Goal: Information Seeking & Learning: Learn about a topic

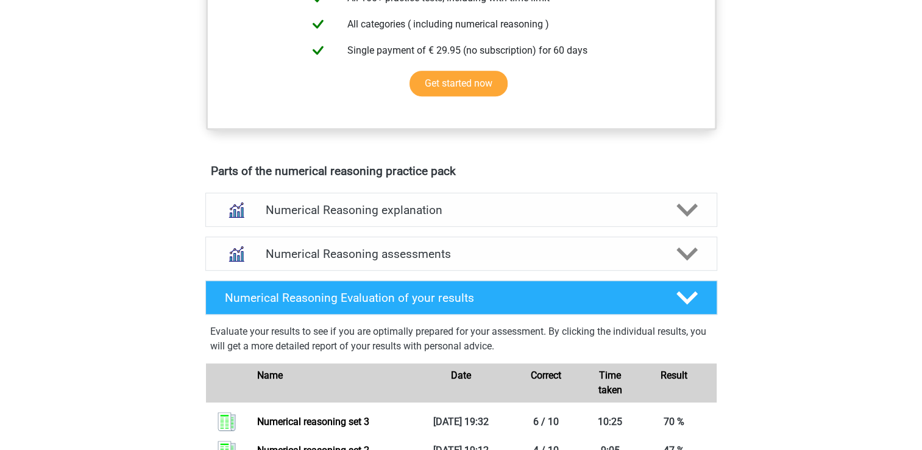
scroll to position [542, 0]
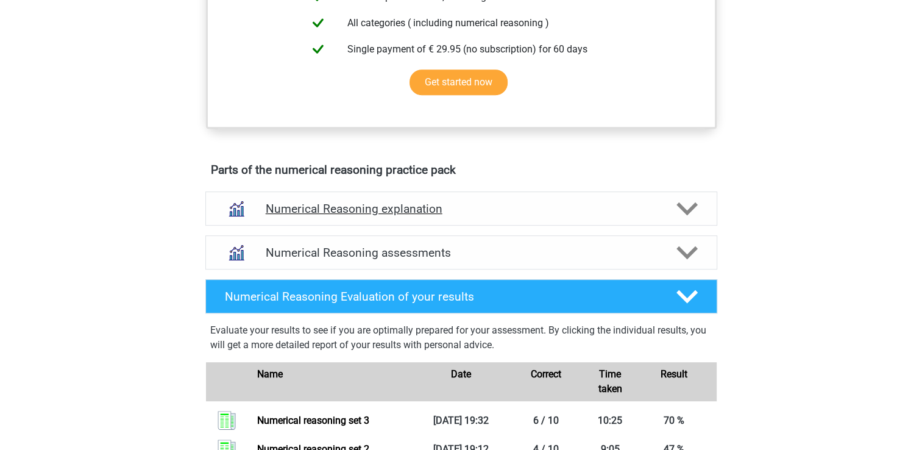
click at [632, 207] on div "Numerical Reasoning explanation" at bounding box center [461, 208] width 512 height 34
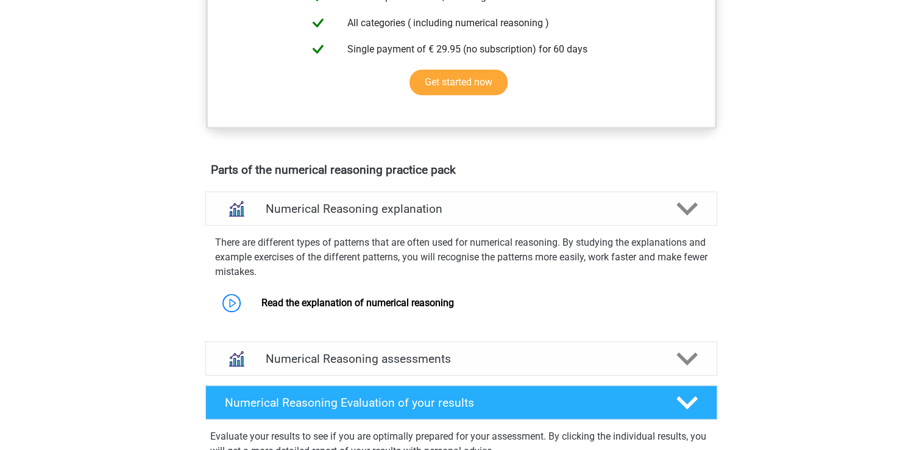
click at [630, 197] on div "Parts of the numerical reasoning practice pack Numerical Reasoning explanation …" at bounding box center [461, 383] width 569 height 450
click at [751, 261] on div "Go premium Neeharika neeharikapatel1@gmail.com" at bounding box center [461, 323] width 922 height 1730
click at [684, 216] on polygon at bounding box center [686, 208] width 21 height 13
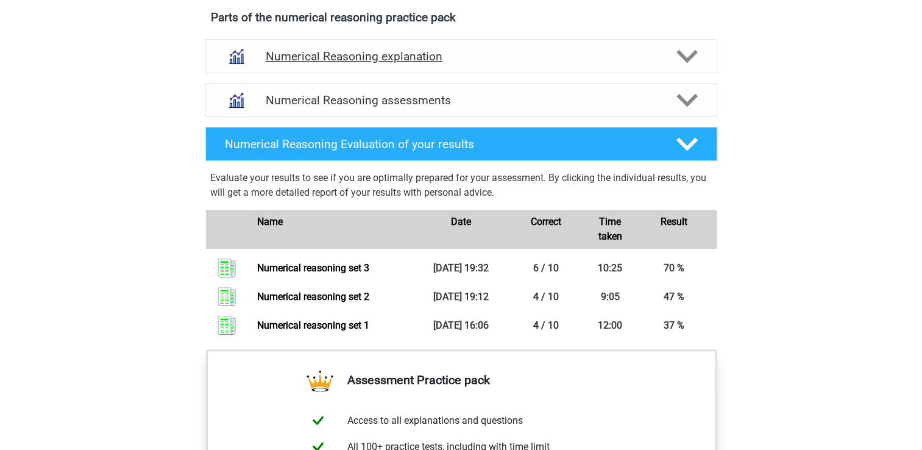
scroll to position [696, 0]
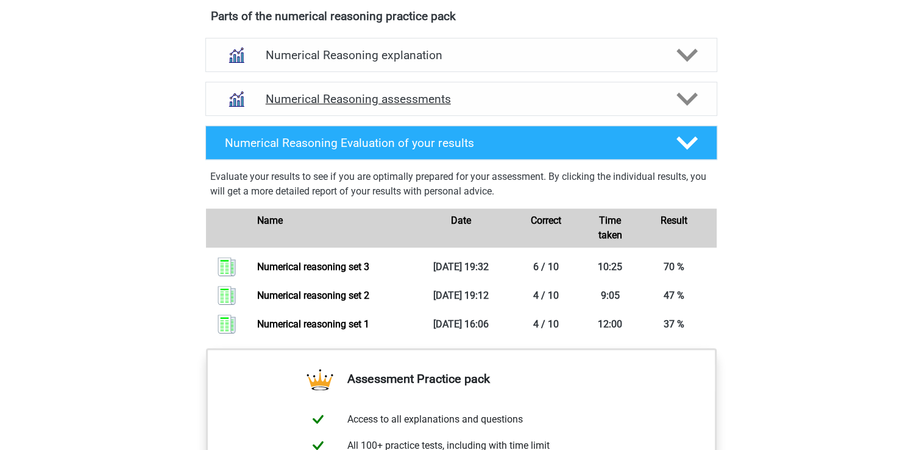
click at [606, 106] on h4 "Numerical Reasoning assessments" at bounding box center [461, 99] width 391 height 14
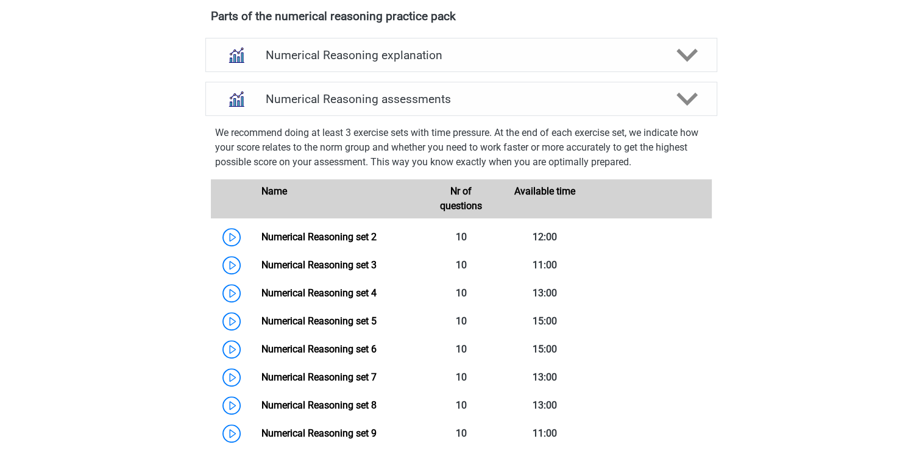
scroll to position [832, 0]
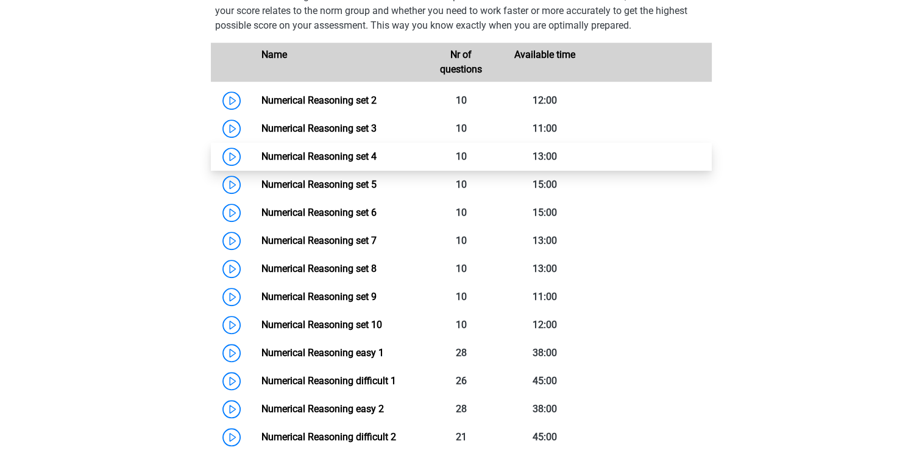
click at [261, 162] on link "Numerical Reasoning set 4" at bounding box center [318, 157] width 115 height 12
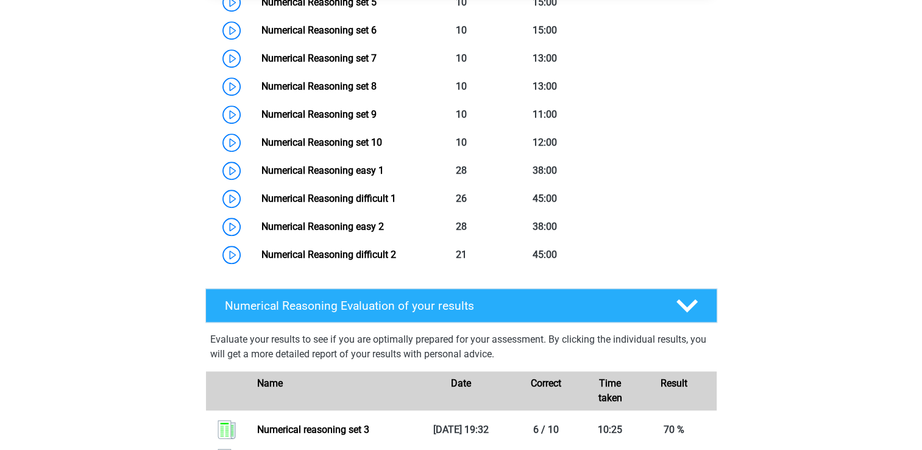
scroll to position [1013, 0]
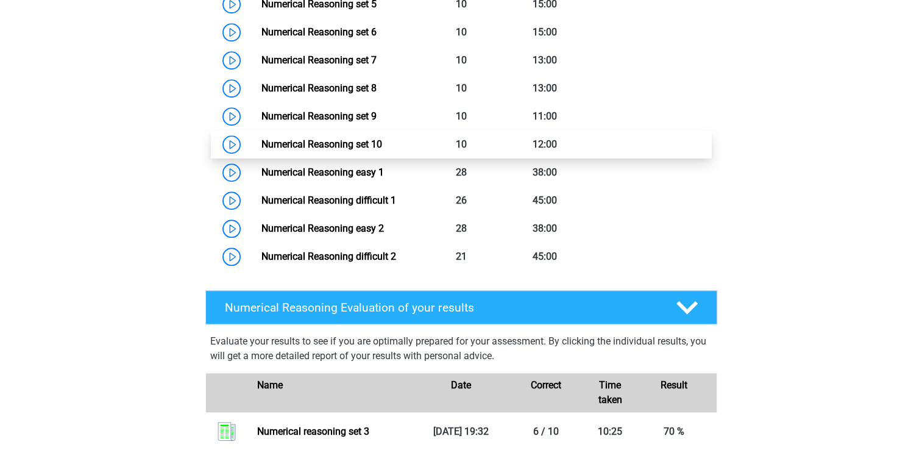
click at [261, 150] on link "Numerical Reasoning set 10" at bounding box center [321, 144] width 121 height 12
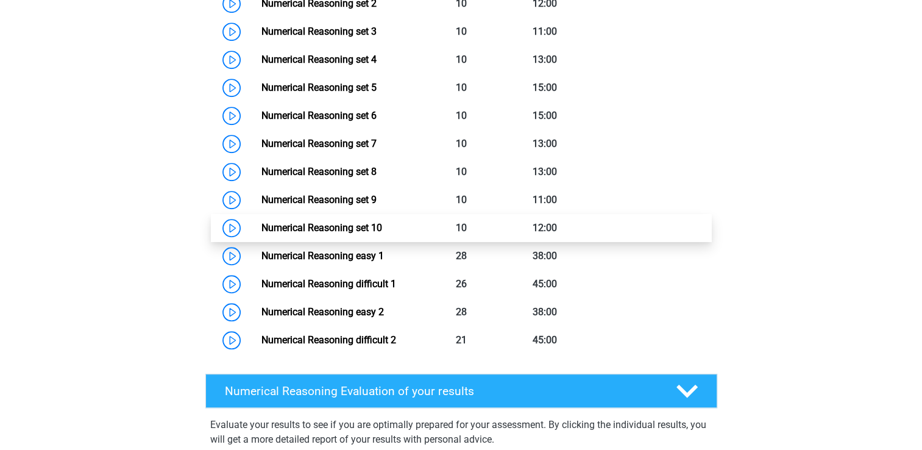
scroll to position [923, 0]
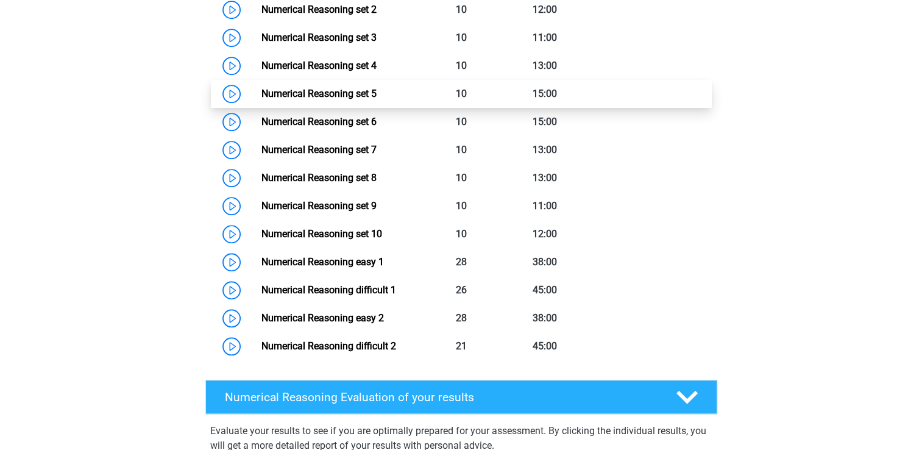
click at [377, 99] on link "Numerical Reasoning set 5" at bounding box center [318, 94] width 115 height 12
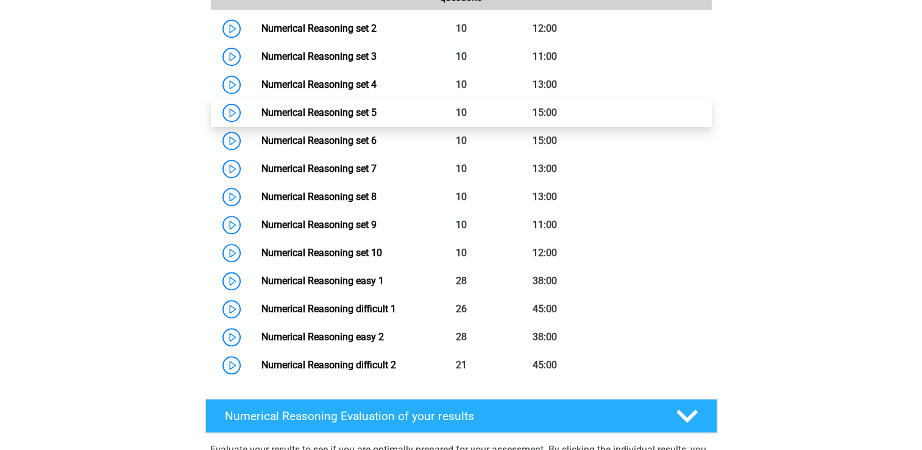
scroll to position [902, 0]
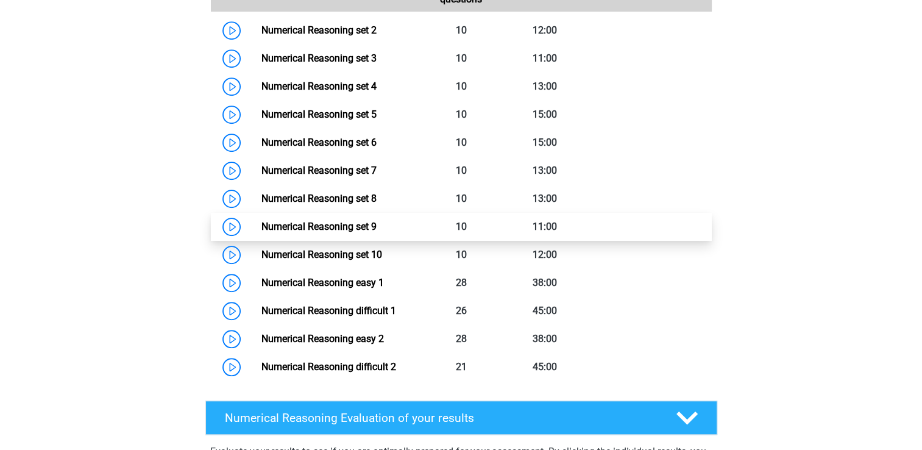
click at [261, 232] on link "Numerical Reasoning set 9" at bounding box center [318, 227] width 115 height 12
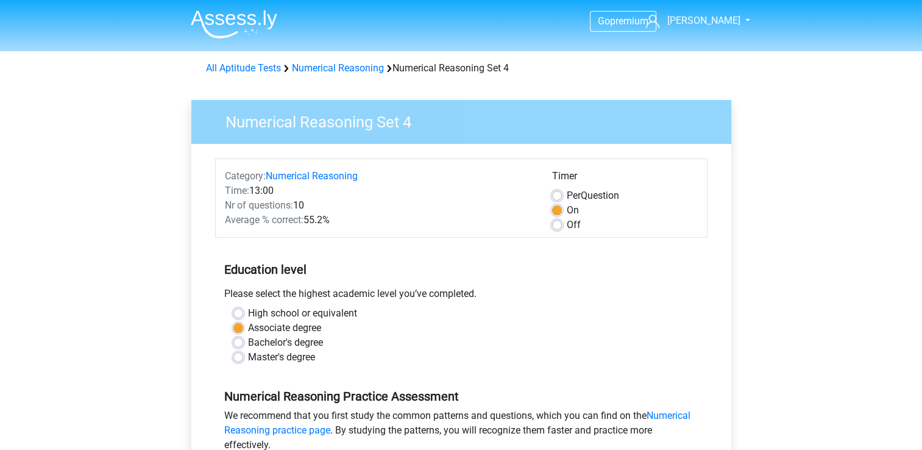
scroll to position [512, 0]
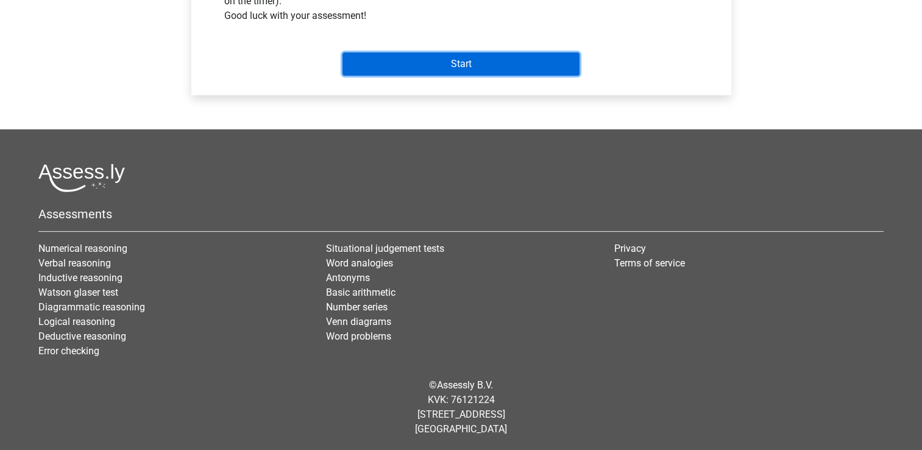
click at [375, 64] on input "Start" at bounding box center [460, 63] width 237 height 23
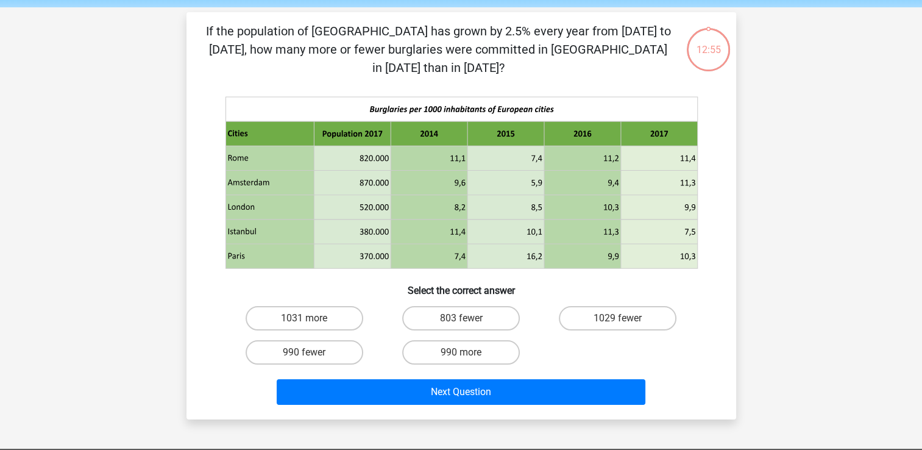
scroll to position [41, 0]
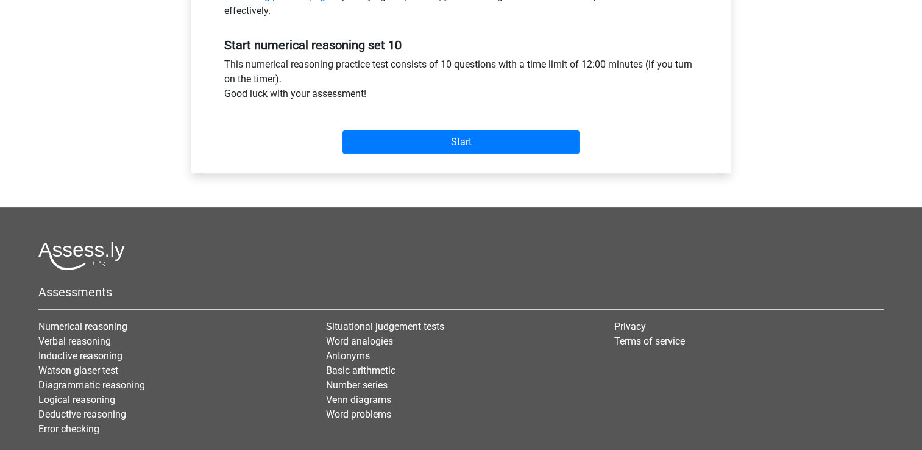
scroll to position [385, 0]
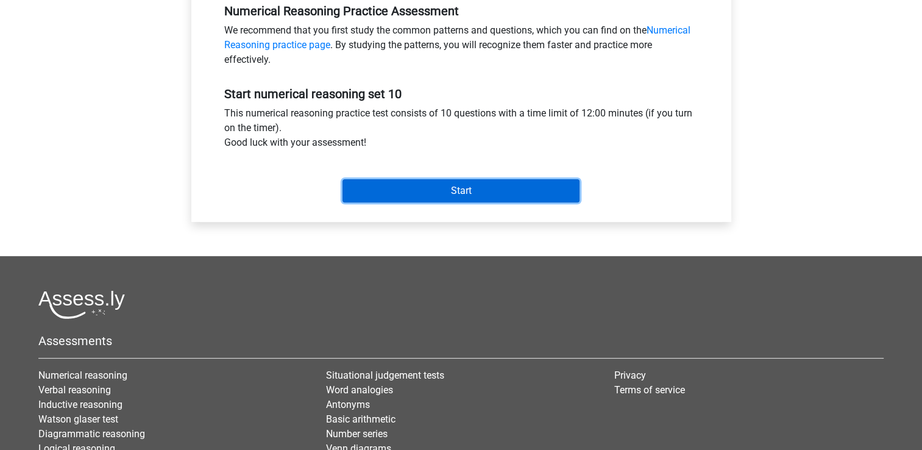
click at [380, 190] on input "Start" at bounding box center [460, 190] width 237 height 23
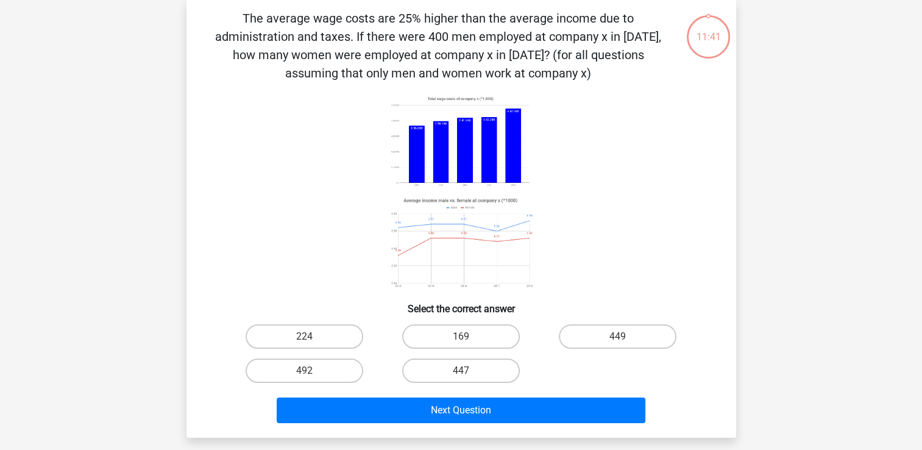
scroll to position [54, 0]
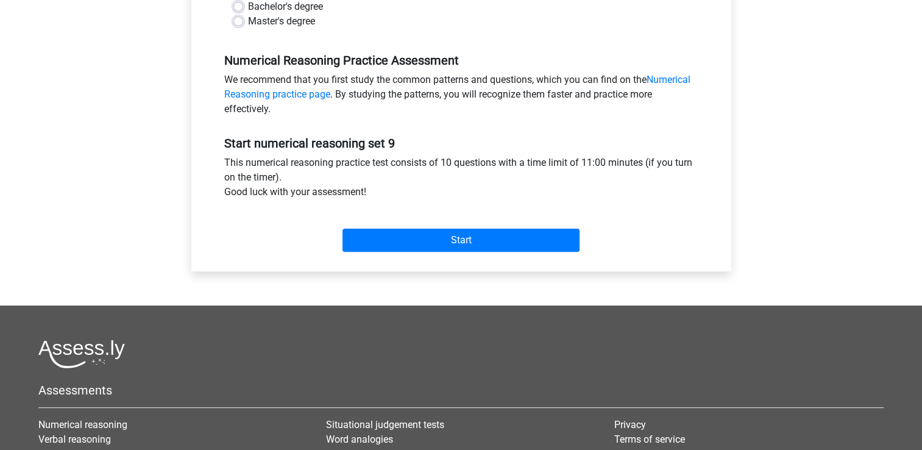
scroll to position [275, 0]
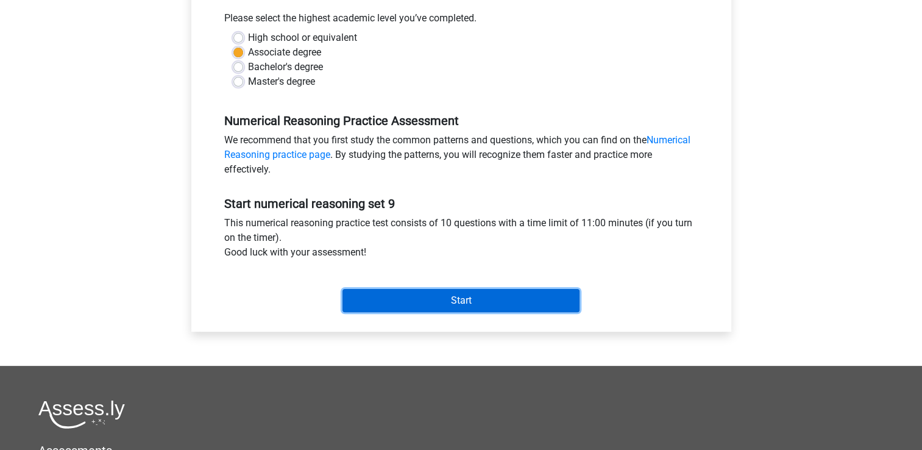
click at [405, 305] on input "Start" at bounding box center [460, 300] width 237 height 23
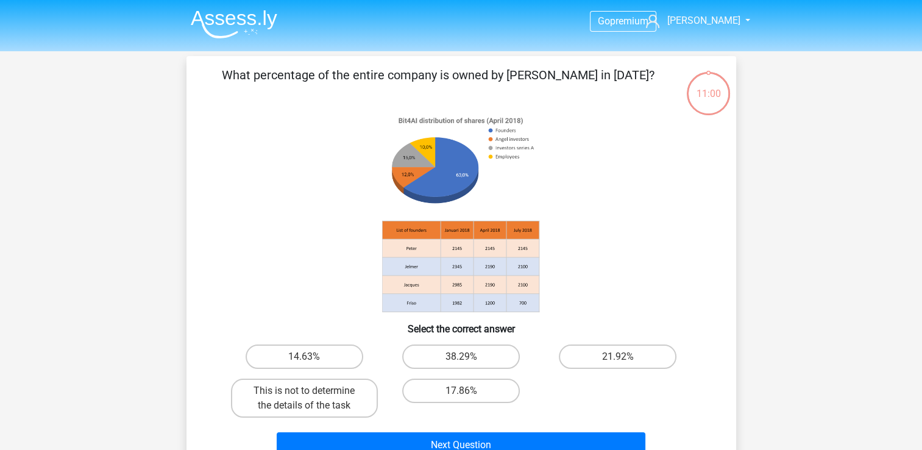
click at [311, 305] on icon at bounding box center [461, 212] width 491 height 201
click at [280, 272] on icon at bounding box center [461, 212] width 491 height 201
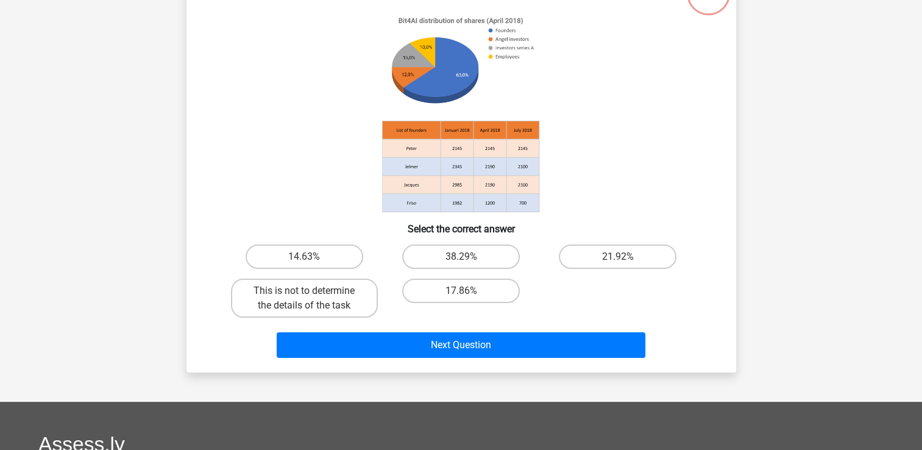
scroll to position [107, 0]
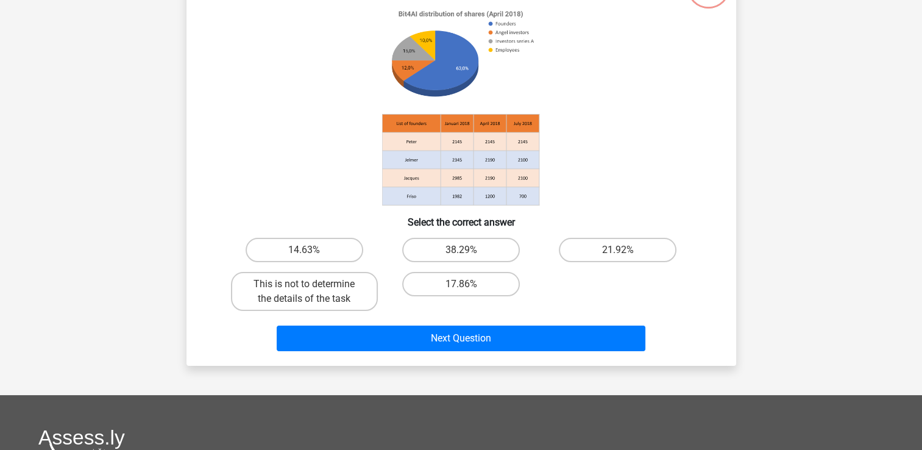
click at [427, 288] on label "17.86%" at bounding box center [461, 284] width 118 height 24
click at [461, 288] on input "17.86%" at bounding box center [465, 288] width 8 height 8
radio input "true"
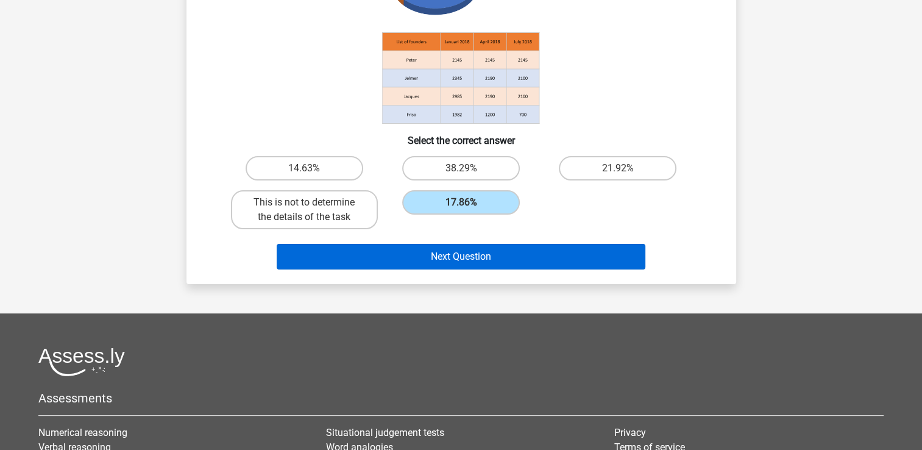
click at [347, 258] on button "Next Question" at bounding box center [461, 257] width 369 height 26
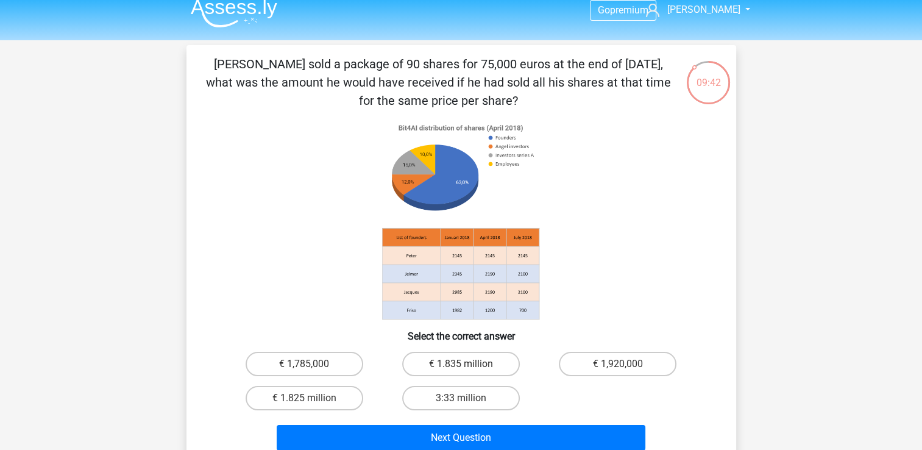
scroll to position [7, 0]
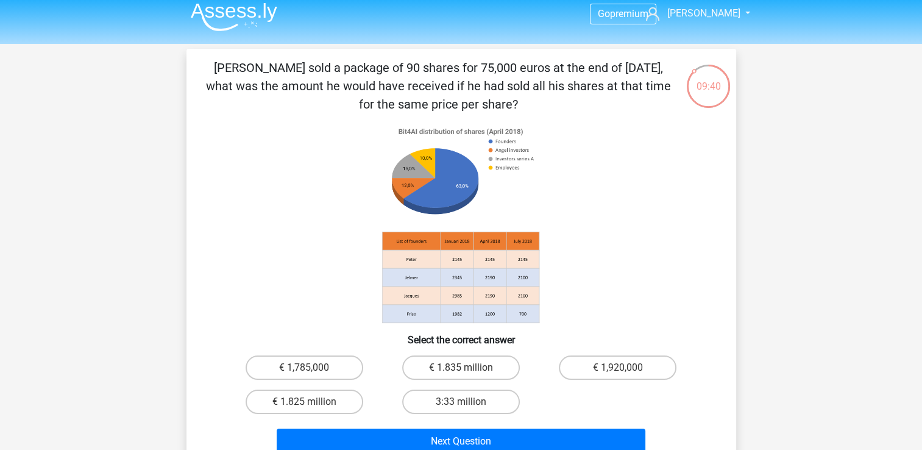
click at [275, 182] on icon at bounding box center [461, 223] width 491 height 201
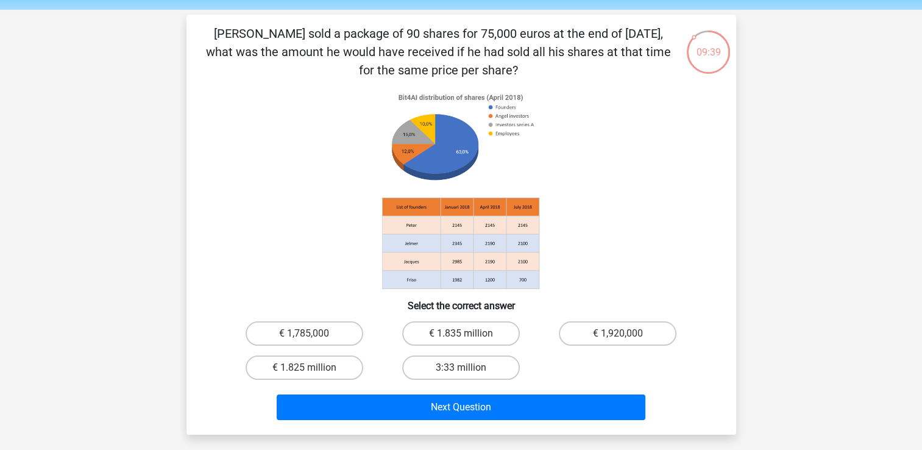
scroll to position [41, 0]
click at [261, 156] on icon at bounding box center [461, 189] width 491 height 201
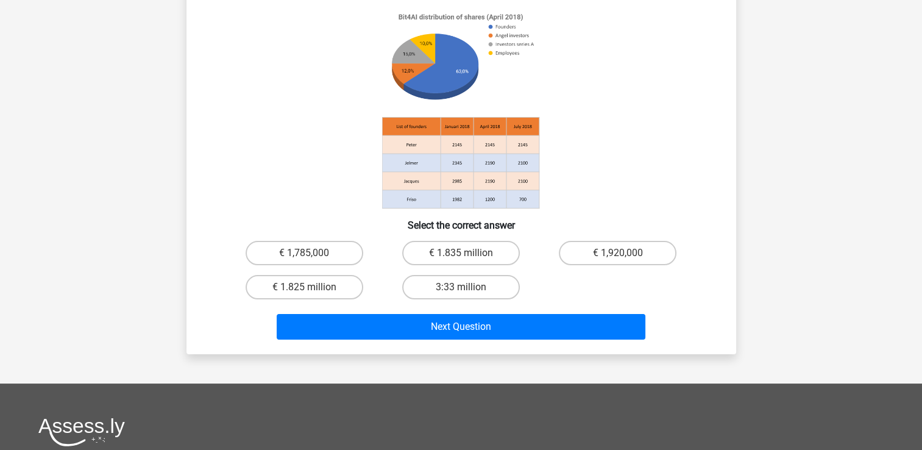
scroll to position [126, 0]
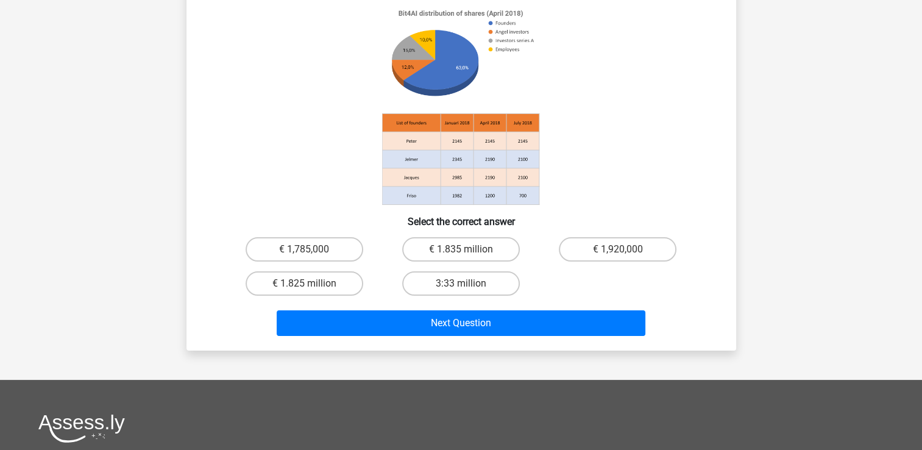
click at [263, 288] on label "€ 1.825 million" at bounding box center [305, 283] width 118 height 24
click at [304, 288] on input "€ 1.825 million" at bounding box center [308, 287] width 8 height 8
radio input "true"
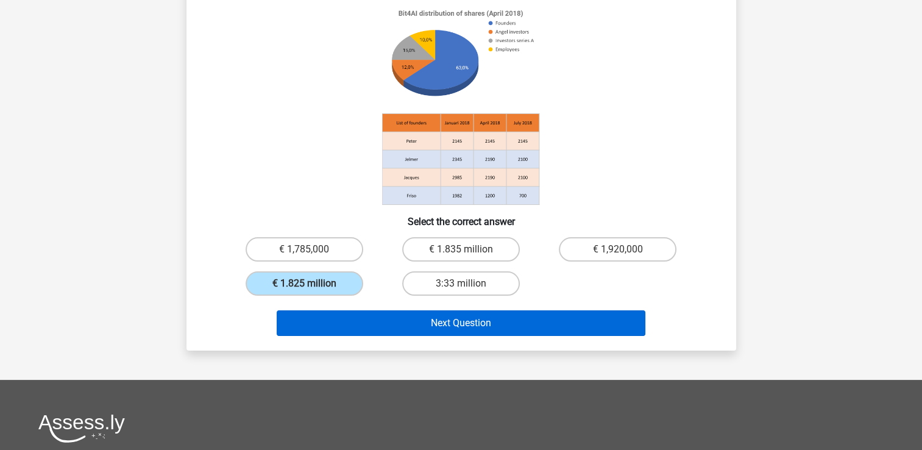
click at [296, 319] on button "Next Question" at bounding box center [461, 323] width 369 height 26
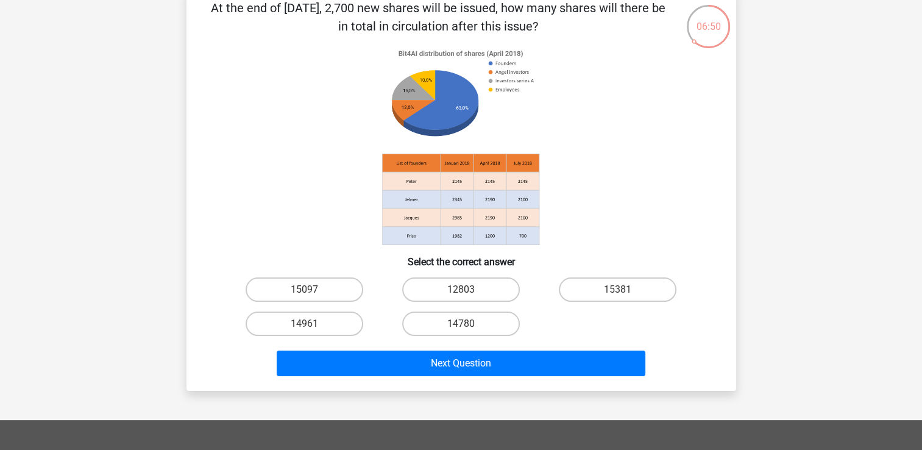
scroll to position [69, 0]
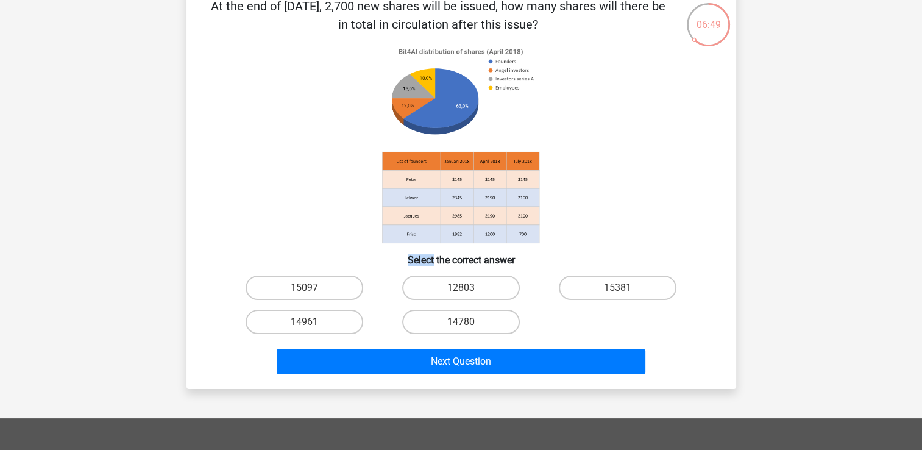
click at [817, 217] on div "Go premium Neeharika neeharikapatel1@gmail.com" at bounding box center [461, 335] width 922 height 809
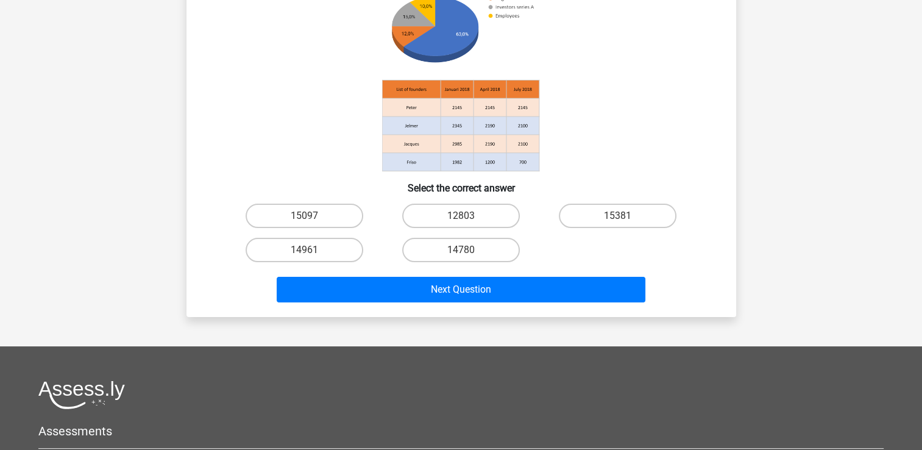
scroll to position [142, 0]
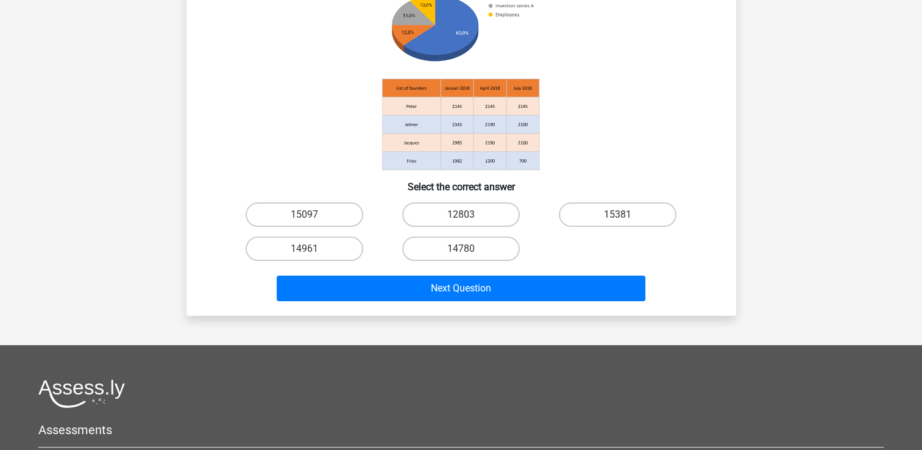
click at [330, 221] on label "15097" at bounding box center [305, 214] width 118 height 24
click at [312, 221] on input "15097" at bounding box center [308, 219] width 8 height 8
radio input "true"
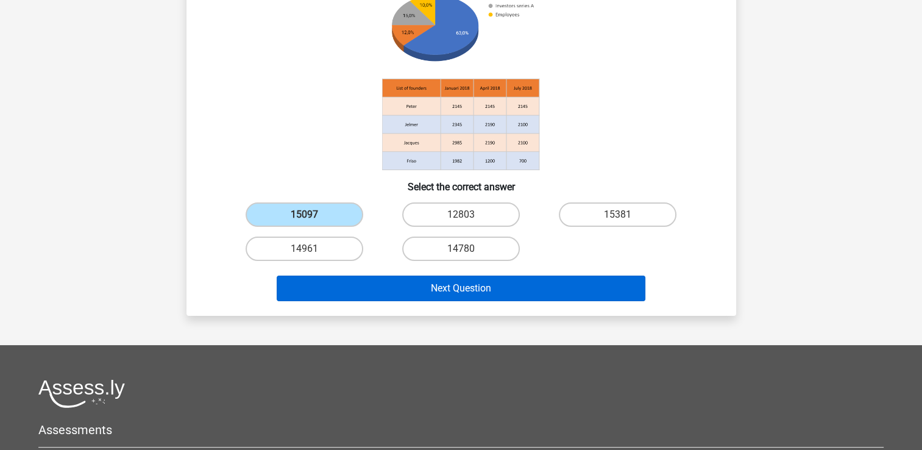
click at [451, 292] on button "Next Question" at bounding box center [461, 288] width 369 height 26
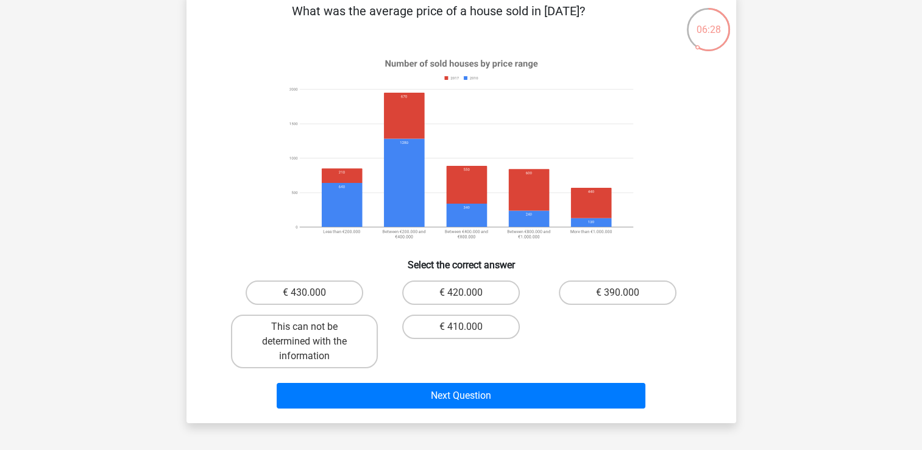
scroll to position [65, 0]
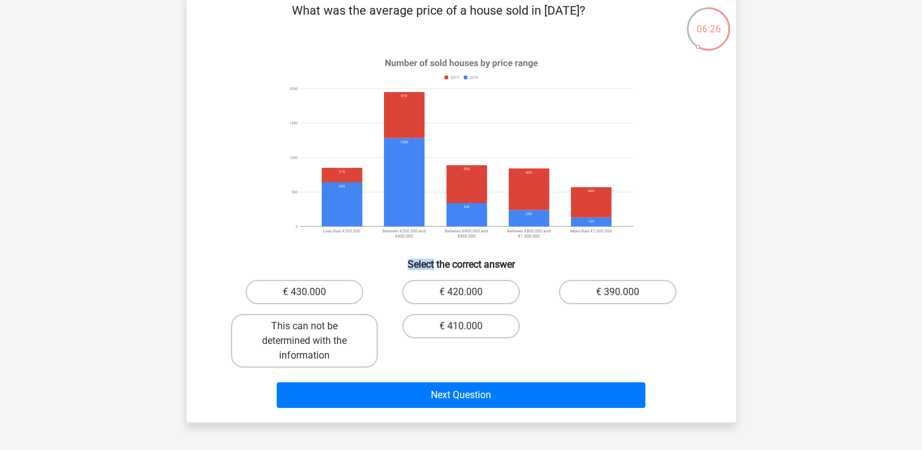
click at [795, 166] on div "Go premium Neeharika neeharikapatel1@gmail.com" at bounding box center [461, 354] width 922 height 838
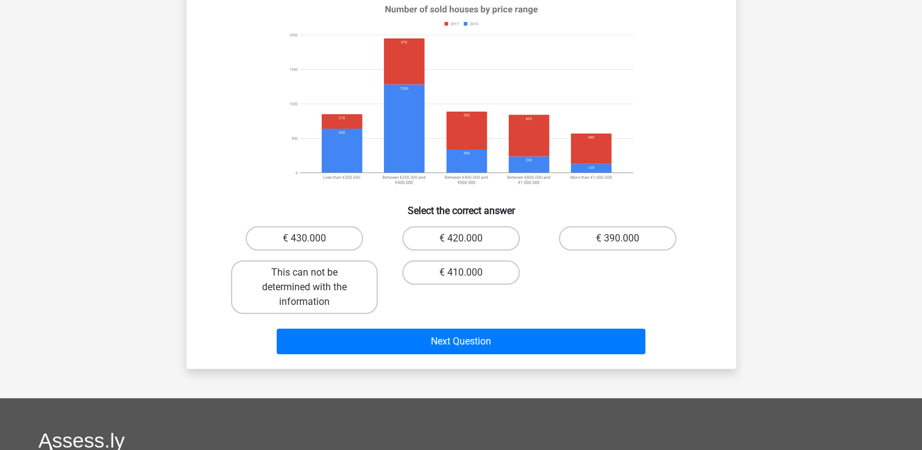
click at [278, 285] on label "This can not be determined with the information" at bounding box center [304, 287] width 147 height 54
click at [304, 280] on input "This can not be determined with the information" at bounding box center [308, 276] width 8 height 8
radio input "true"
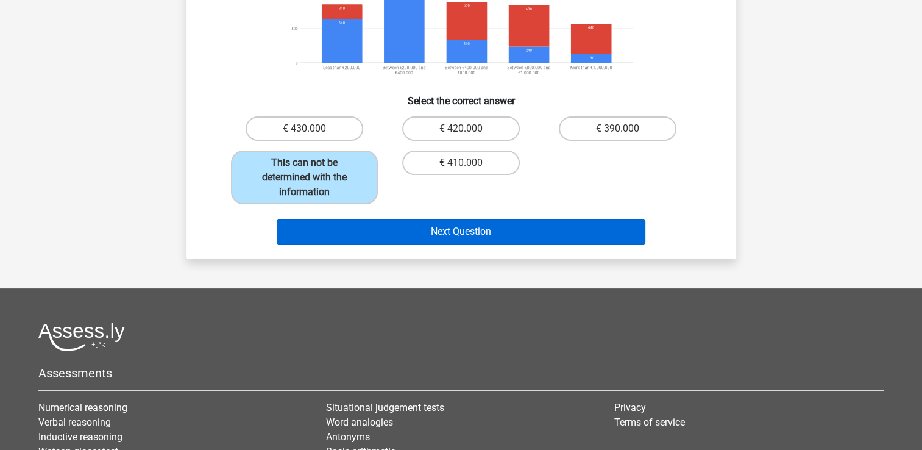
click at [339, 240] on button "Next Question" at bounding box center [461, 232] width 369 height 26
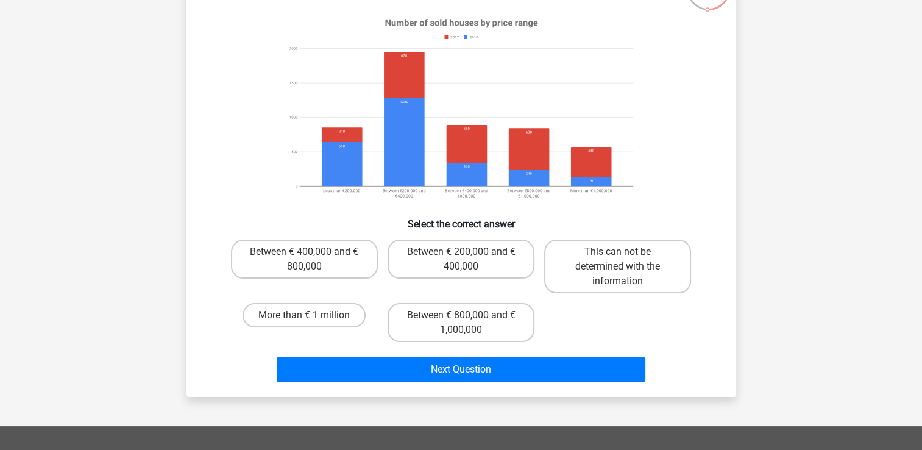
scroll to position [113, 0]
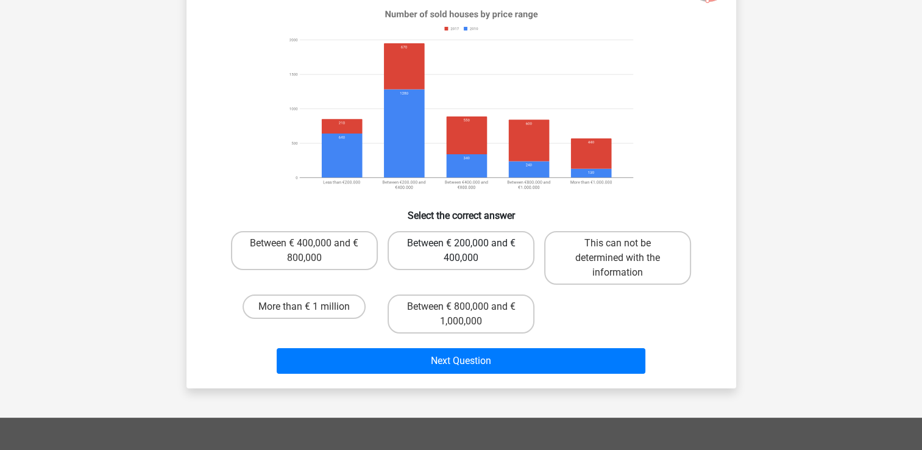
click at [427, 254] on label "Between € 200,000 and € 400,000" at bounding box center [461, 250] width 147 height 39
click at [461, 251] on input "Between € 200,000 and € 400,000" at bounding box center [465, 247] width 8 height 8
radio input "true"
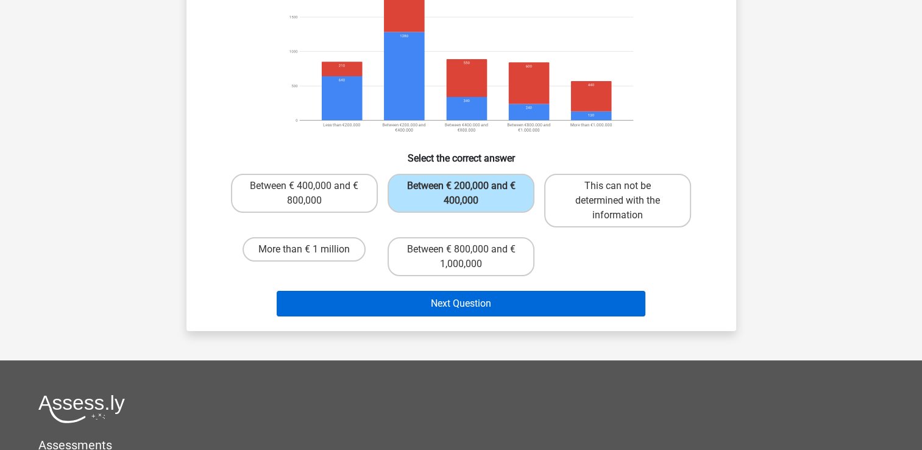
click at [310, 311] on button "Next Question" at bounding box center [461, 304] width 369 height 26
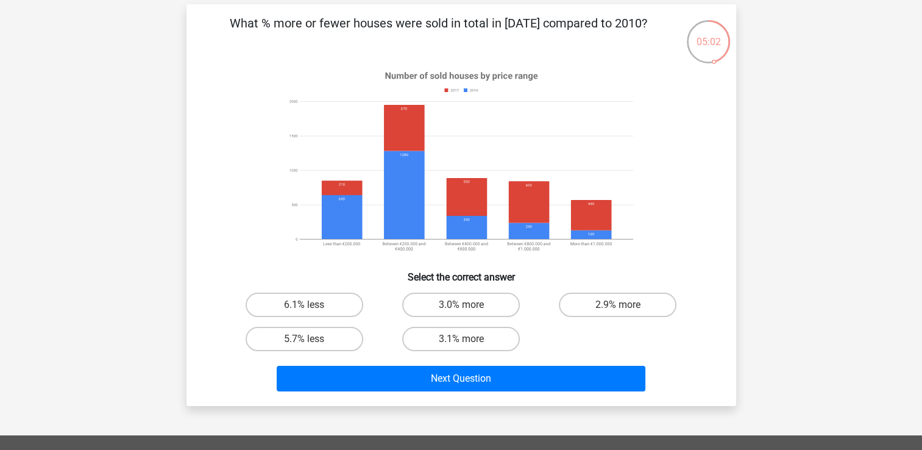
scroll to position [52, 0]
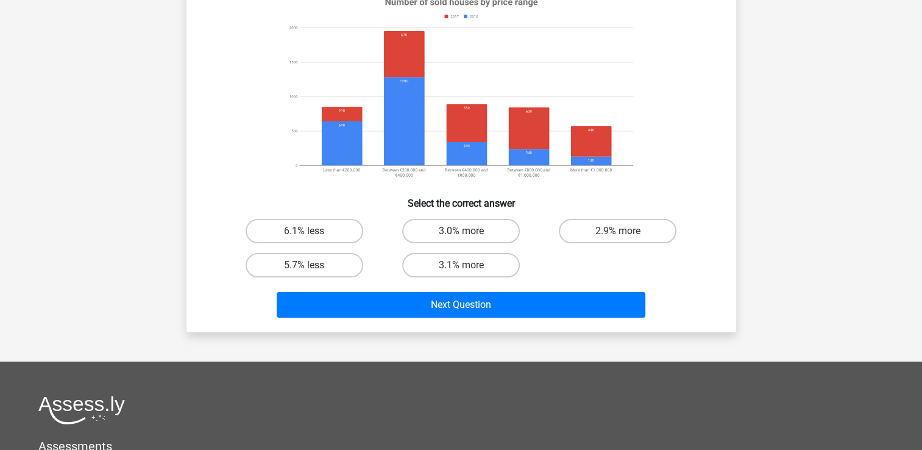
click at [283, 228] on label "6.1% less" at bounding box center [305, 231] width 118 height 24
click at [304, 231] on input "6.1% less" at bounding box center [308, 235] width 8 height 8
radio input "true"
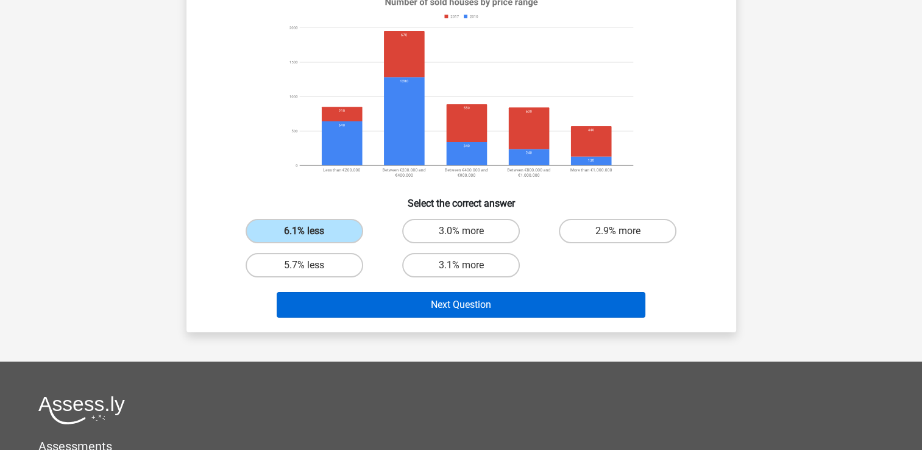
click at [313, 305] on button "Next Question" at bounding box center [461, 305] width 369 height 26
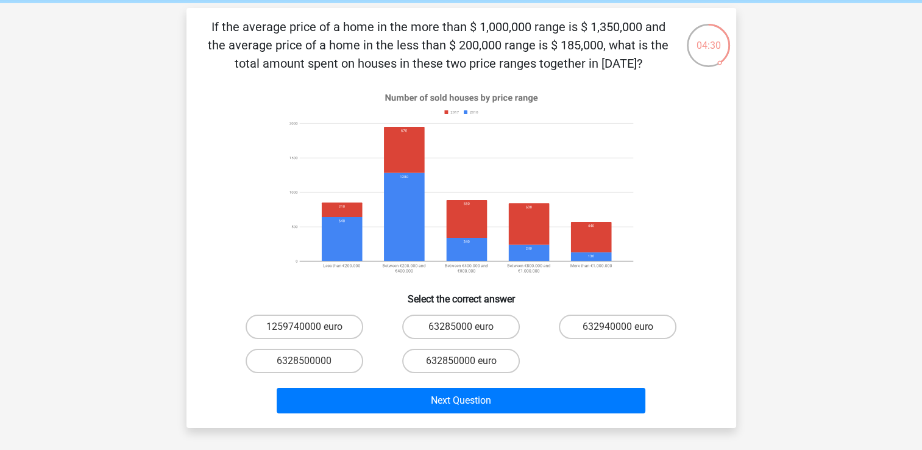
scroll to position [49, 0]
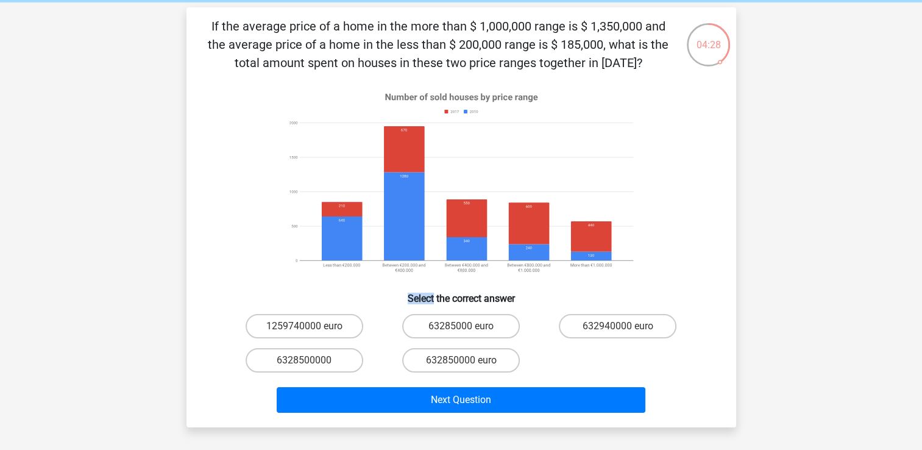
click at [104, 243] on div "Go premium Neeharika neeharikapatel1@gmail.com" at bounding box center [461, 364] width 922 height 827
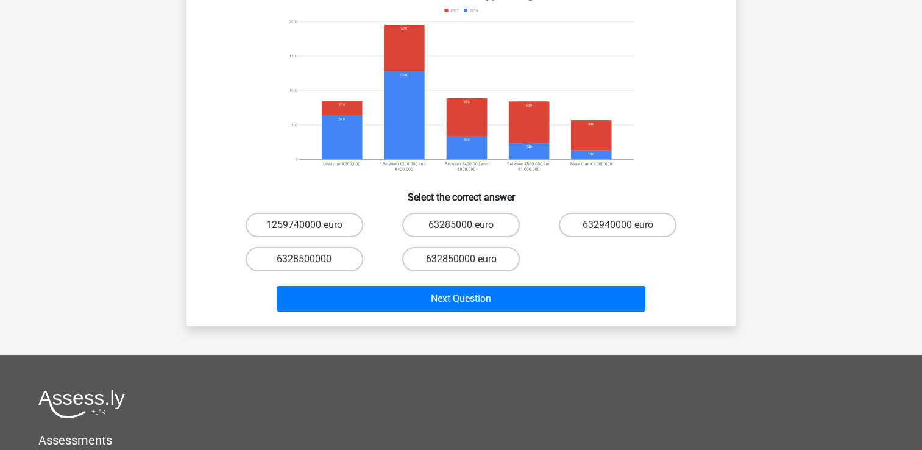
scroll to position [174, 0]
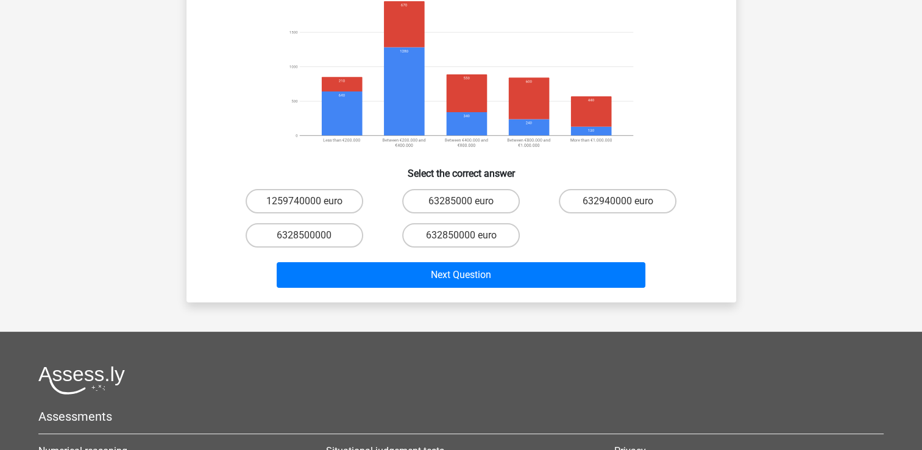
click at [314, 242] on label "6328500000" at bounding box center [305, 235] width 118 height 24
click at [312, 242] on input "6328500000" at bounding box center [308, 239] width 8 height 8
radio input "true"
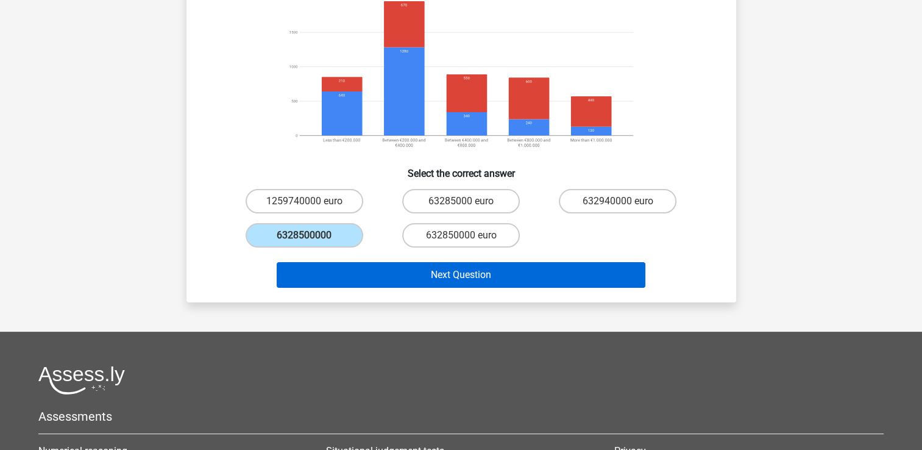
click at [436, 275] on button "Next Question" at bounding box center [461, 275] width 369 height 26
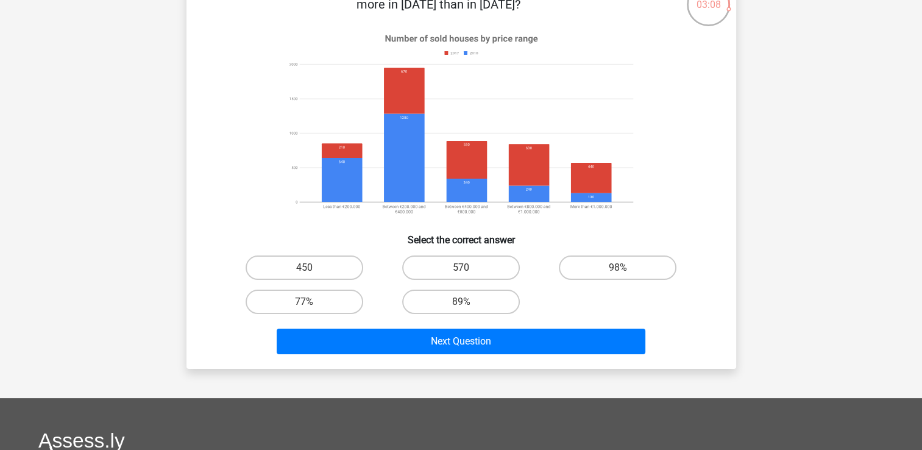
scroll to position [95, 0]
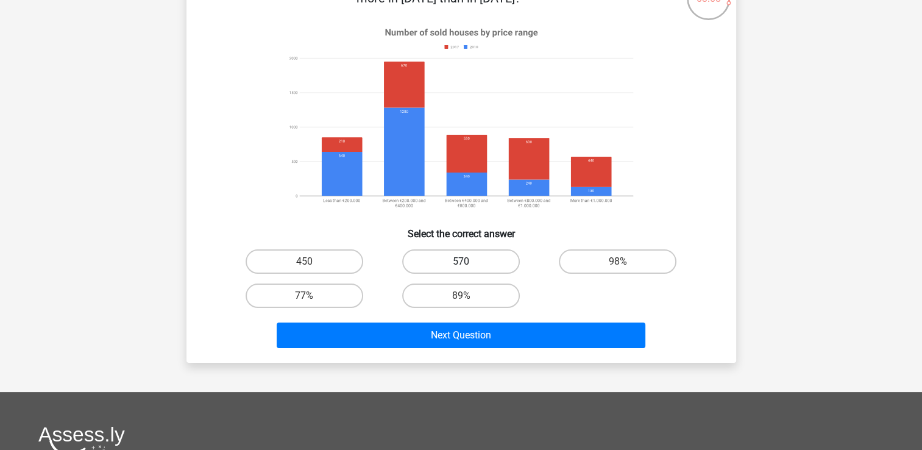
click at [481, 271] on label "570" at bounding box center [461, 261] width 118 height 24
click at [469, 269] on input "570" at bounding box center [465, 265] width 8 height 8
radio input "true"
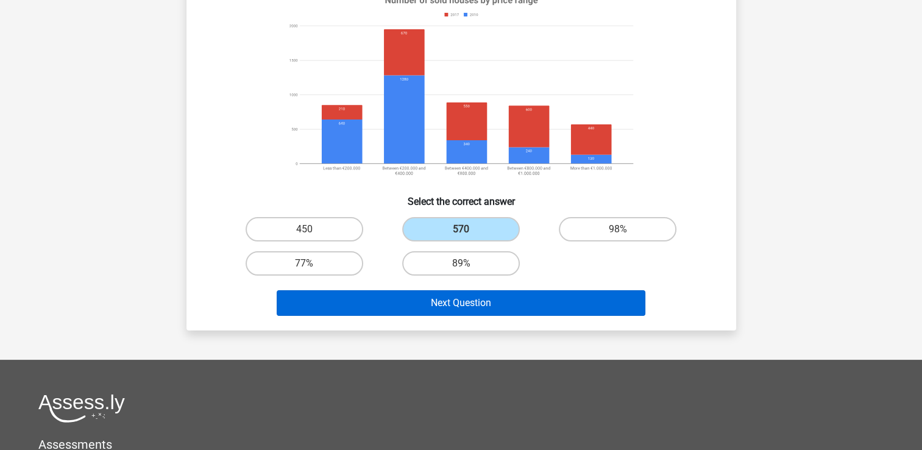
click at [590, 300] on button "Next Question" at bounding box center [461, 303] width 369 height 26
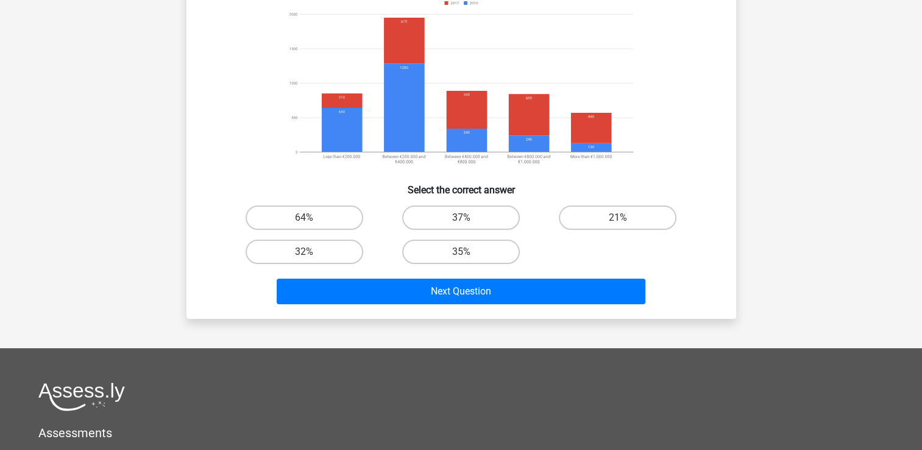
scroll to position [178, 0]
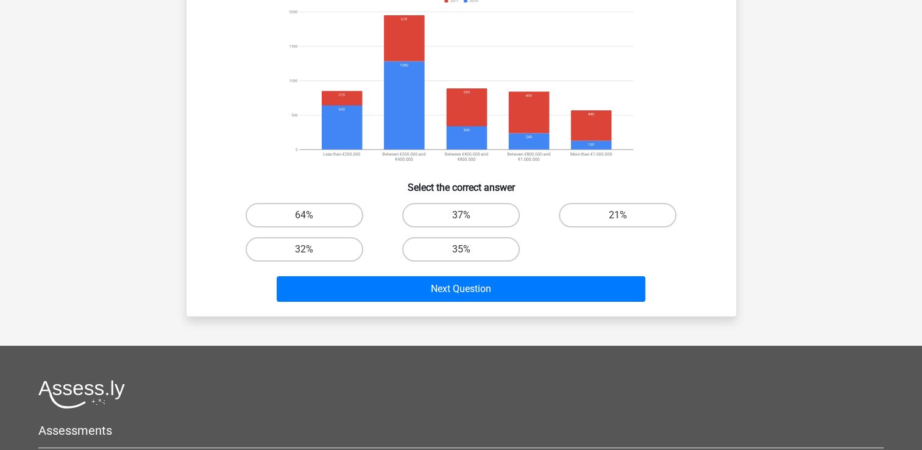
click at [602, 215] on label "21%" at bounding box center [618, 215] width 118 height 24
click at [618, 215] on input "21%" at bounding box center [622, 219] width 8 height 8
radio input "true"
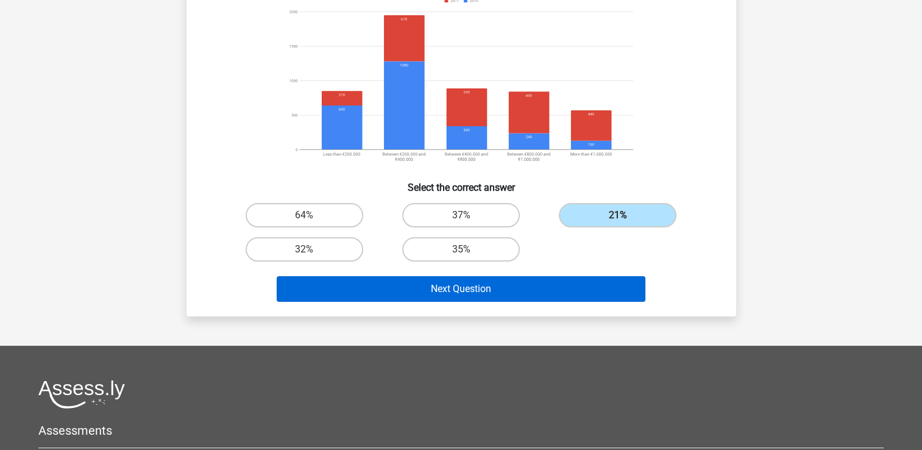
click at [572, 297] on button "Next Question" at bounding box center [461, 289] width 369 height 26
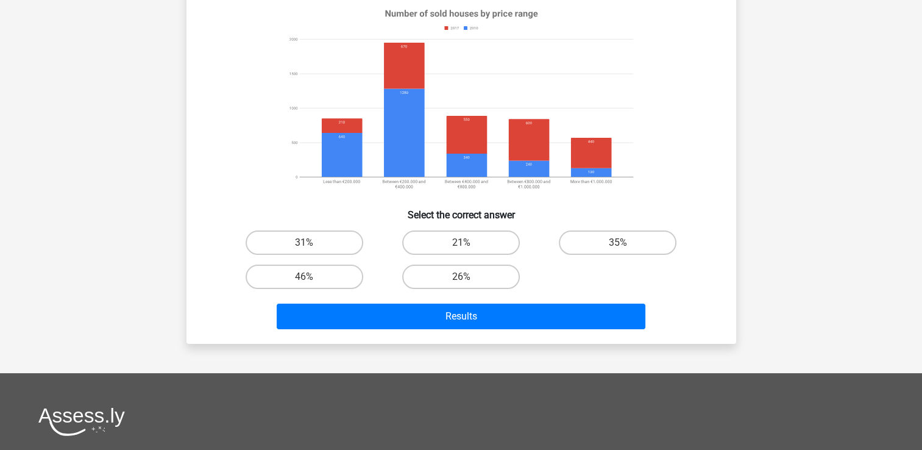
scroll to position [133, 0]
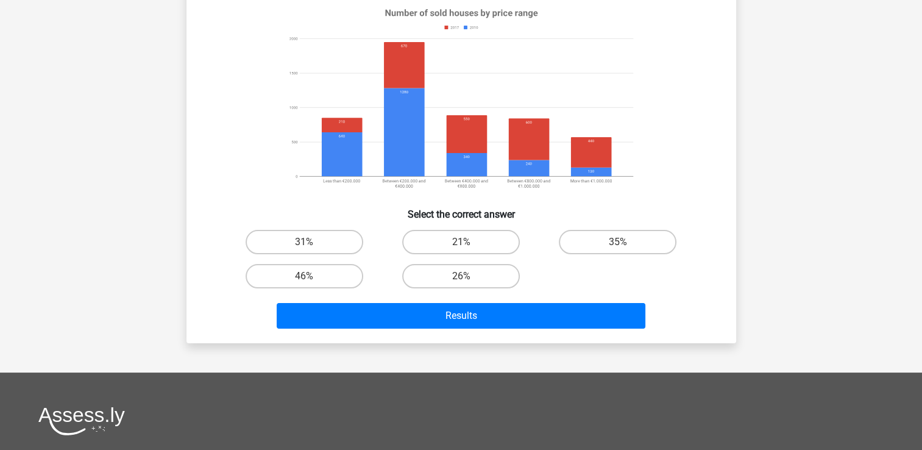
click at [592, 241] on label "35%" at bounding box center [618, 242] width 118 height 24
click at [618, 242] on input "35%" at bounding box center [622, 246] width 8 height 8
radio input "true"
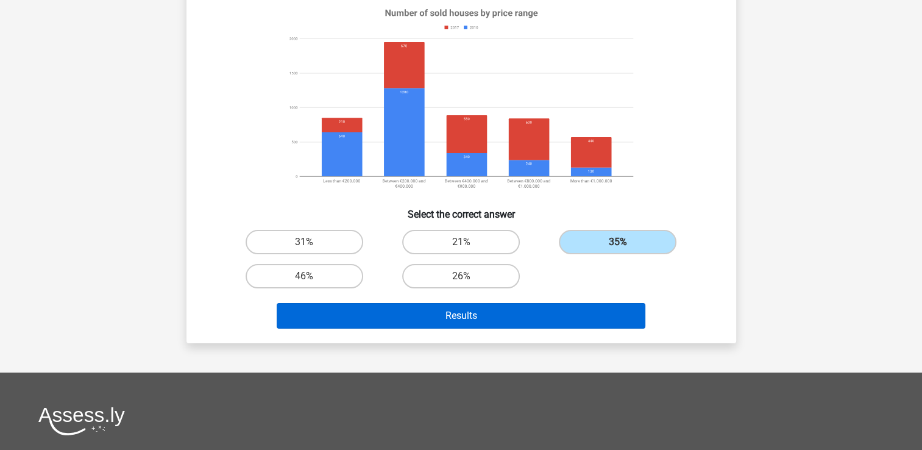
click at [419, 308] on button "Results" at bounding box center [461, 316] width 369 height 26
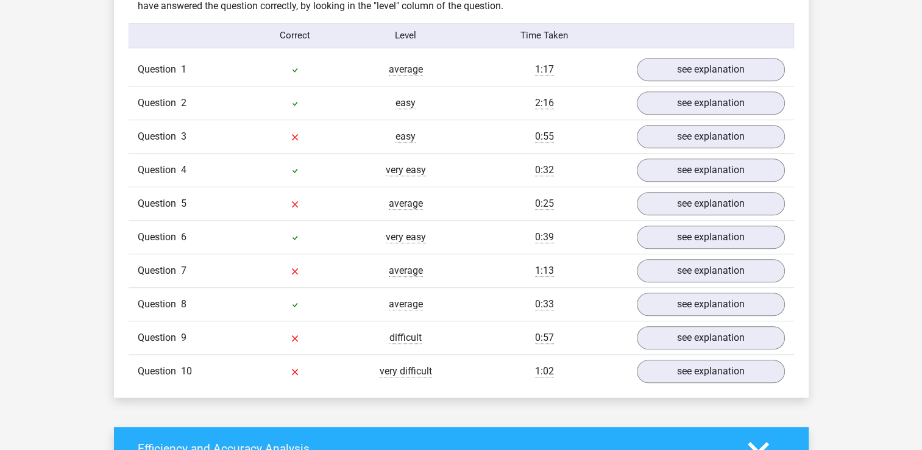
scroll to position [962, 0]
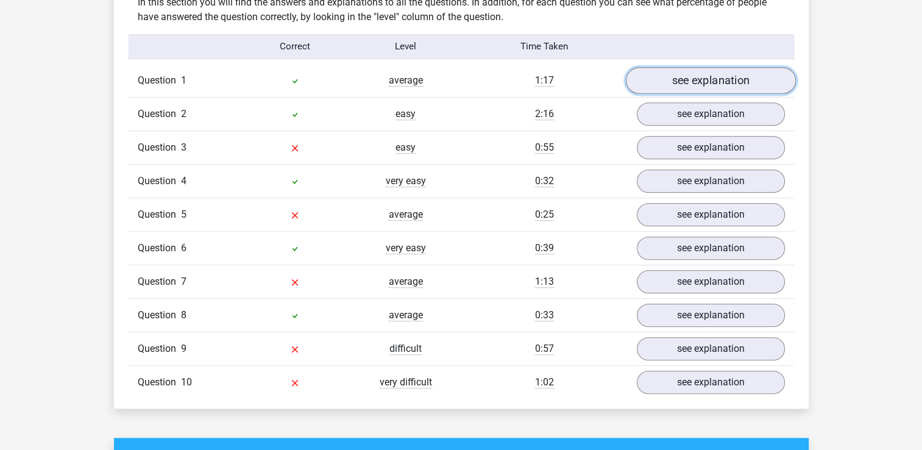
click at [680, 82] on link "see explanation" at bounding box center [710, 80] width 170 height 27
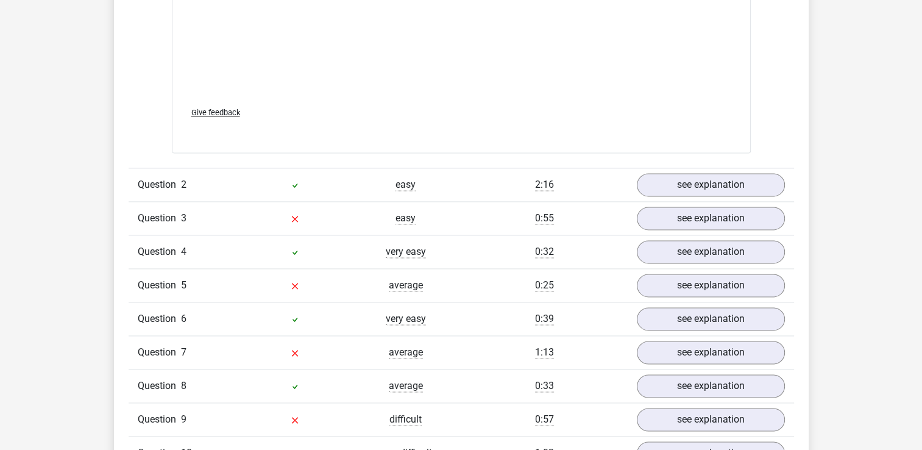
scroll to position [1699, 0]
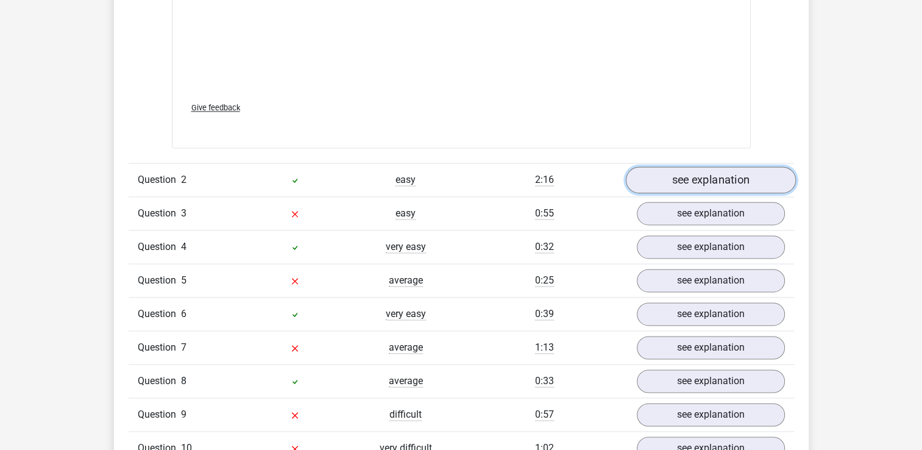
click at [666, 186] on link "see explanation" at bounding box center [710, 179] width 170 height 27
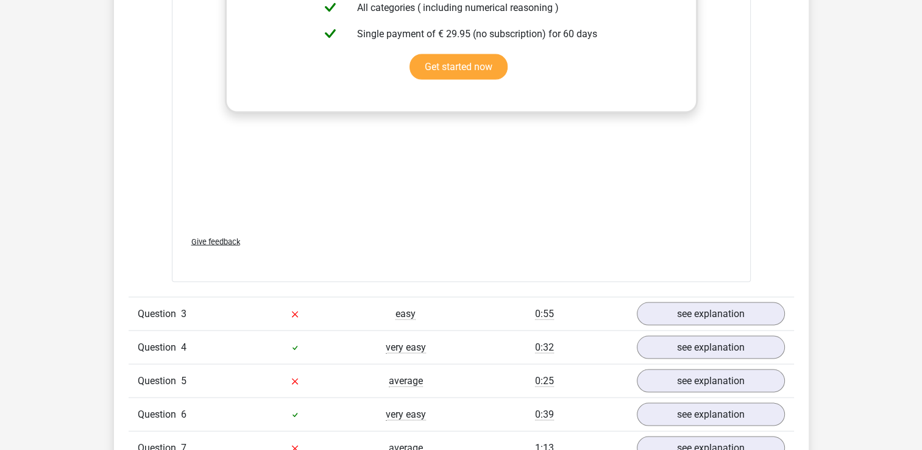
scroll to position [2447, 0]
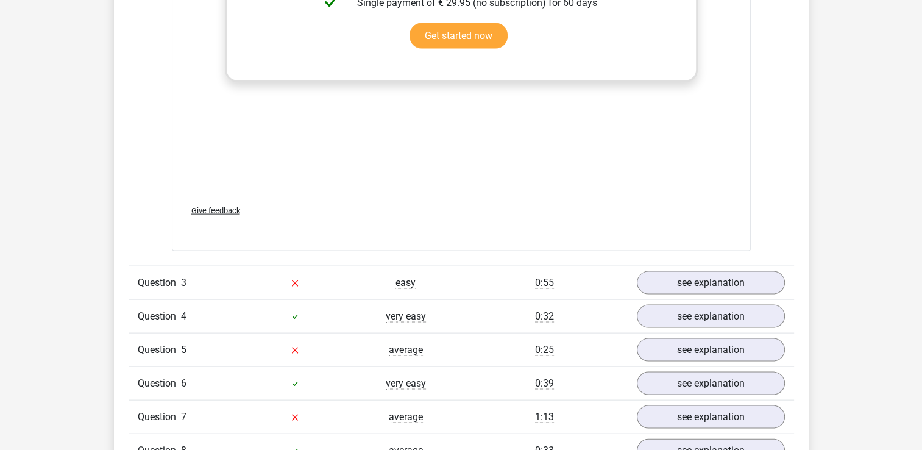
click at [166, 285] on span "Question" at bounding box center [159, 282] width 43 height 15
click at [673, 278] on link "see explanation" at bounding box center [710, 283] width 170 height 27
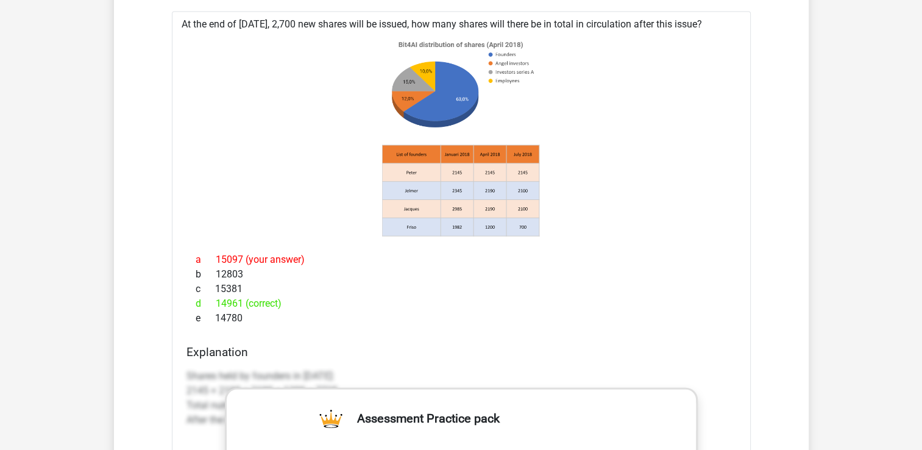
scroll to position [2751, 0]
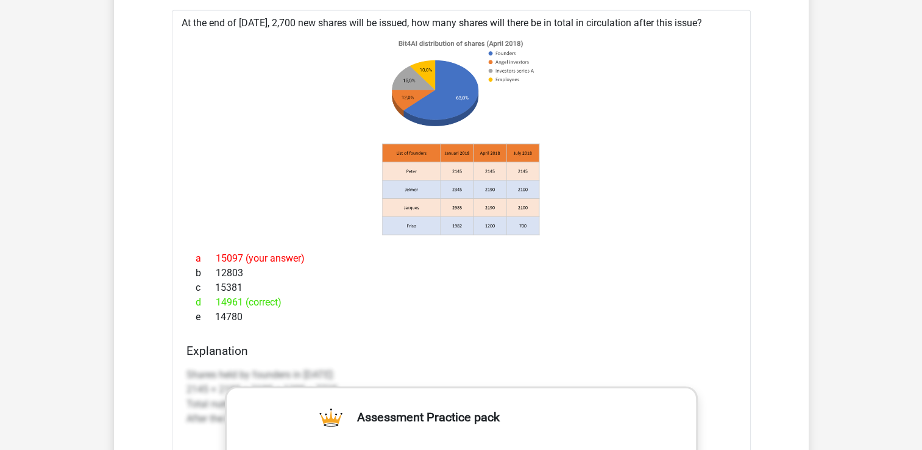
click at [539, 319] on div "e 14780" at bounding box center [461, 317] width 550 height 15
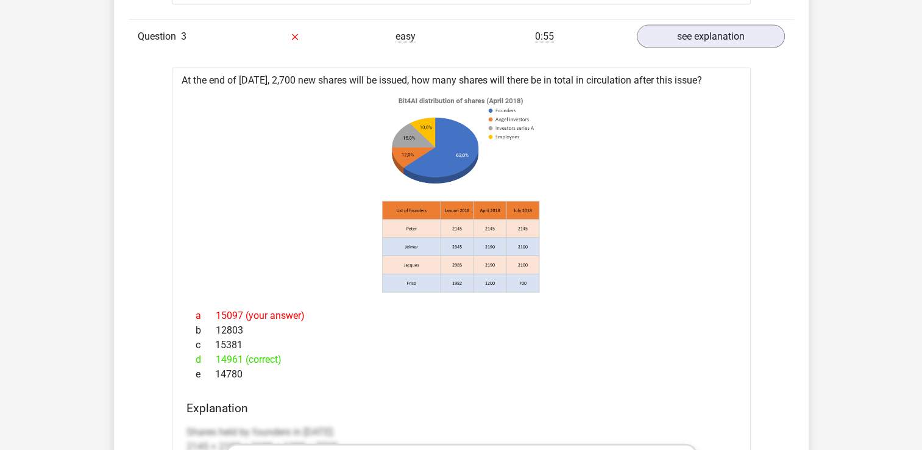
scroll to position [2693, 0]
click at [342, 177] on icon at bounding box center [461, 193] width 540 height 201
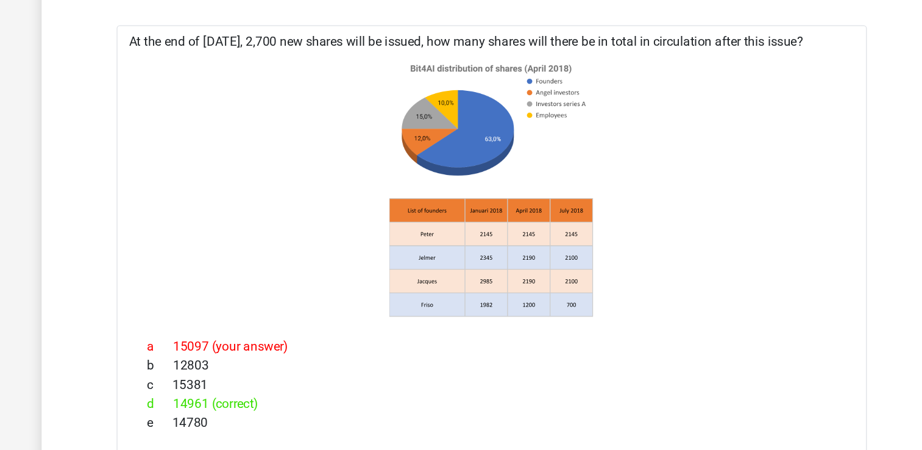
click at [346, 185] on icon at bounding box center [461, 193] width 540 height 201
drag, startPoint x: 342, startPoint y: 177, endPoint x: 346, endPoint y: 185, distance: 9.3
click at [346, 185] on icon at bounding box center [461, 193] width 540 height 201
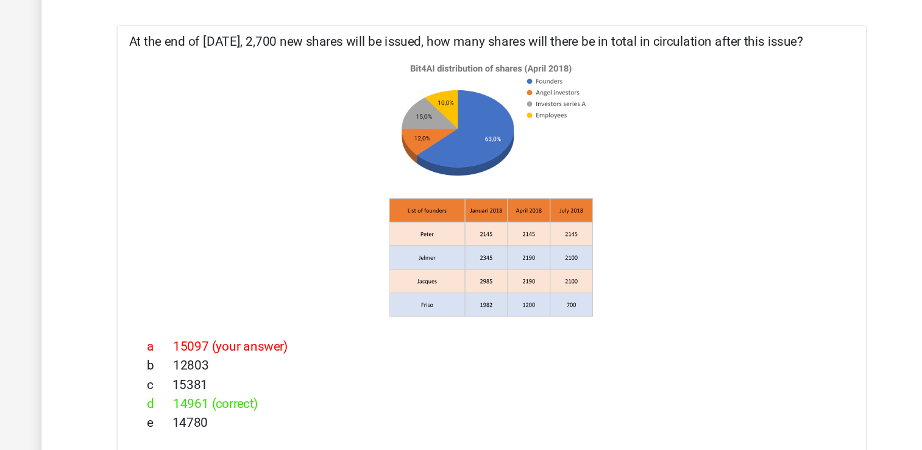
click at [270, 186] on icon at bounding box center [461, 193] width 540 height 201
click at [273, 193] on icon at bounding box center [461, 193] width 540 height 201
click at [333, 234] on icon at bounding box center [461, 193] width 540 height 201
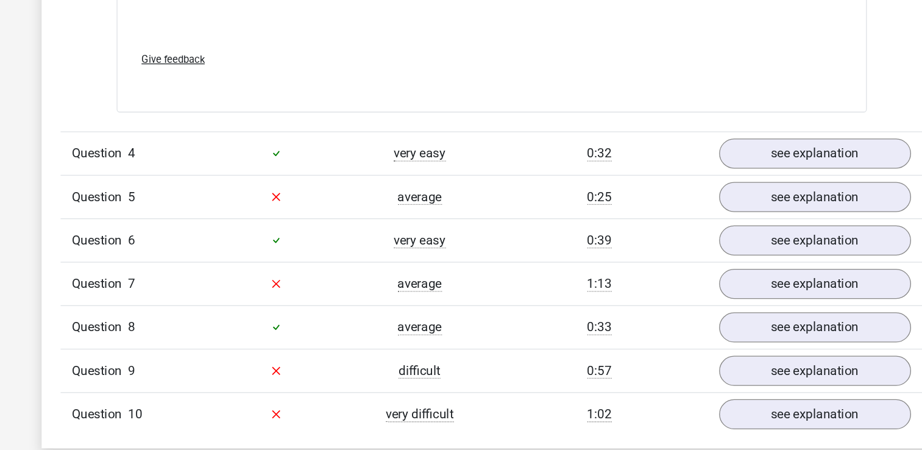
scroll to position [3447, 0]
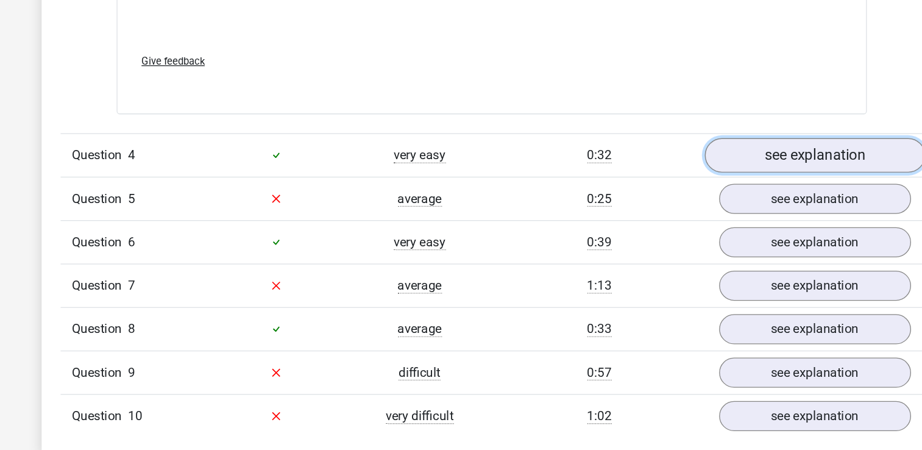
click at [687, 113] on link "see explanation" at bounding box center [710, 120] width 170 height 27
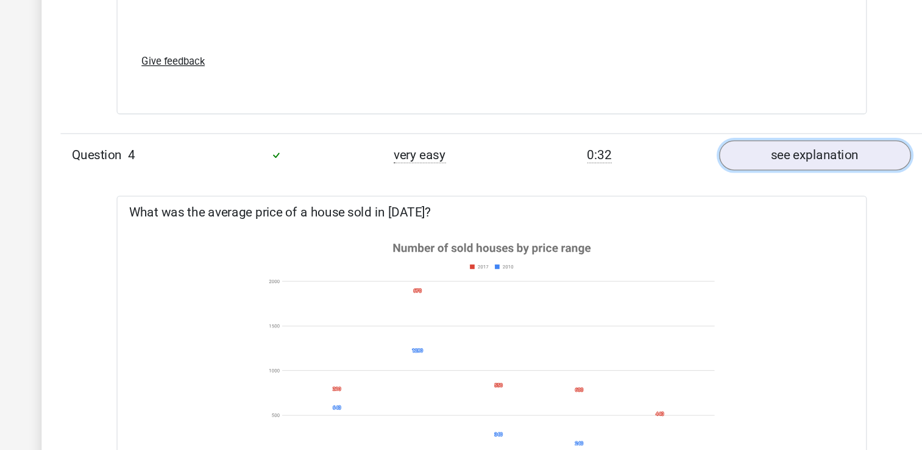
scroll to position [3461, 0]
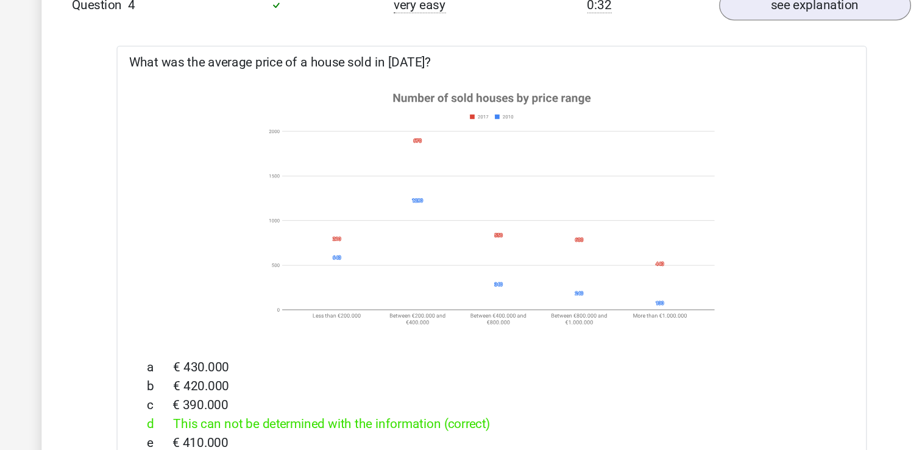
click at [543, 265] on icon at bounding box center [461, 263] width 364 height 201
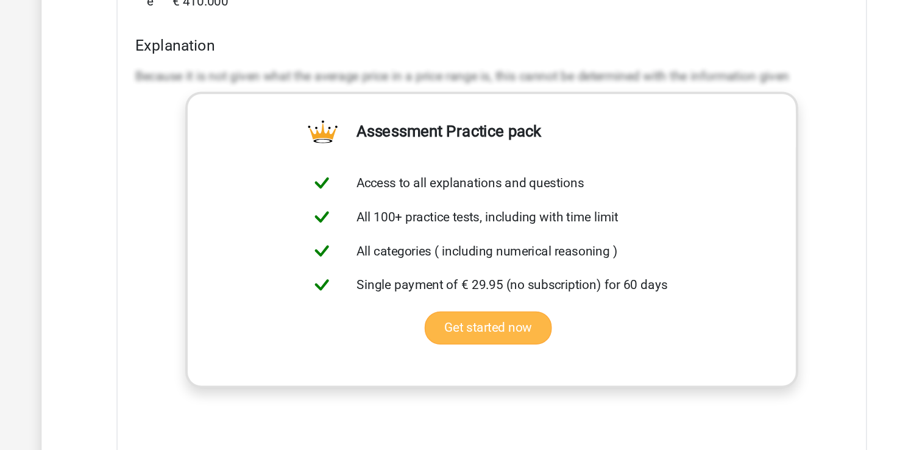
scroll to position [3803, 0]
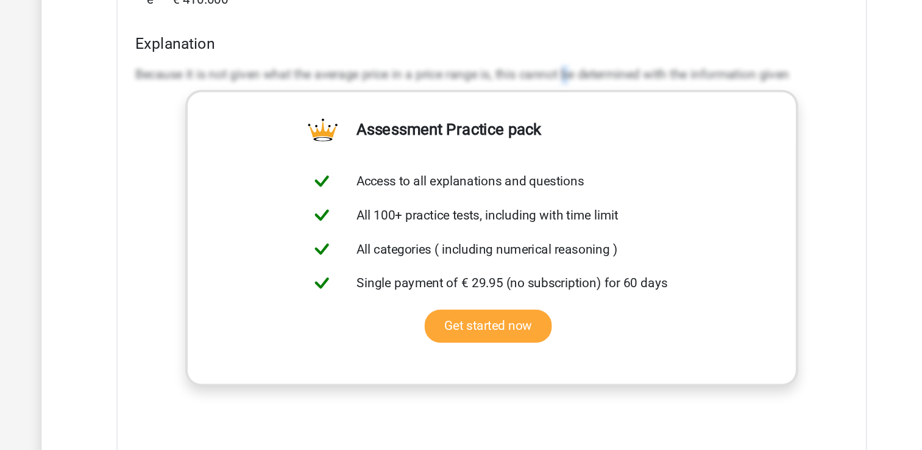
drag, startPoint x: 542, startPoint y: 394, endPoint x: 520, endPoint y: 411, distance: 27.8
click at [520, 411] on div "Because it is not given what the average price in a price range is, this cannot…" at bounding box center [461, 331] width 550 height 366
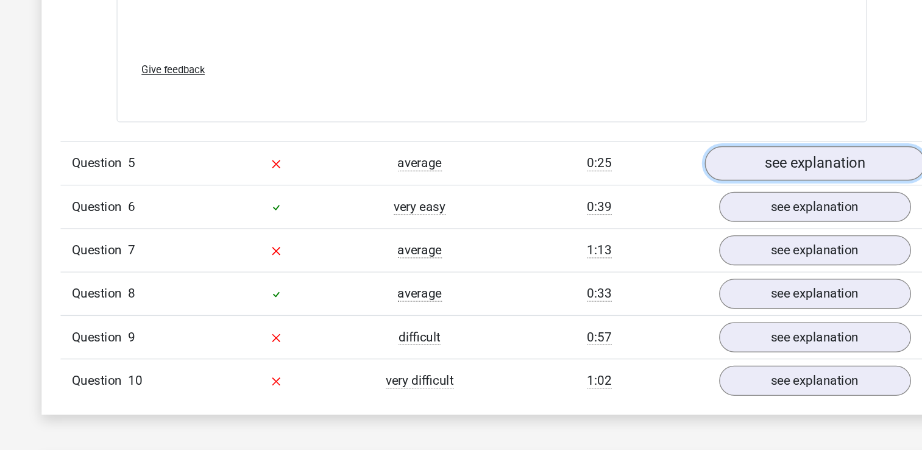
click at [714, 223] on link "see explanation" at bounding box center [710, 228] width 170 height 27
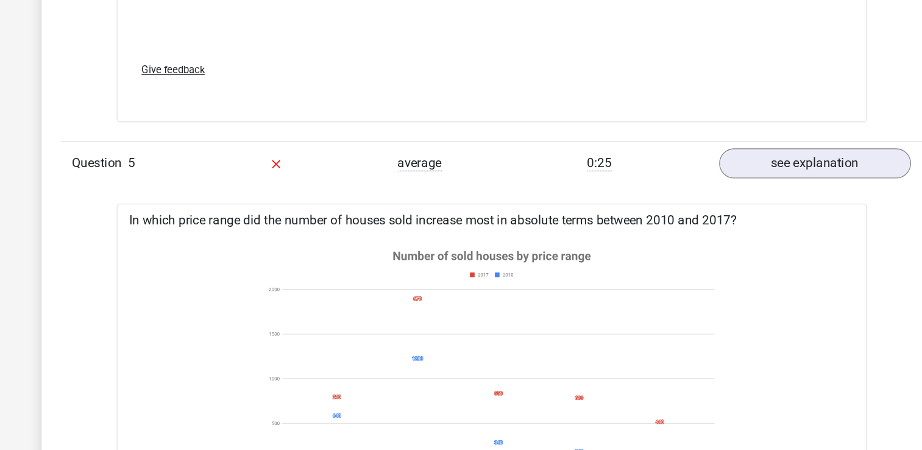
click at [650, 339] on icon at bounding box center [461, 385] width 540 height 201
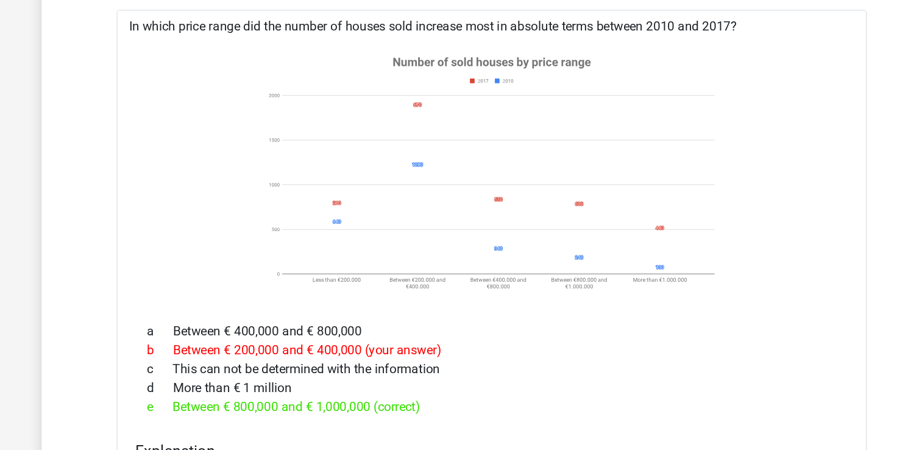
scroll to position [4326, 0]
click at [408, 297] on icon at bounding box center [461, 234] width 364 height 201
click at [683, 315] on icon at bounding box center [461, 234] width 540 height 201
click at [665, 307] on icon at bounding box center [461, 234] width 540 height 201
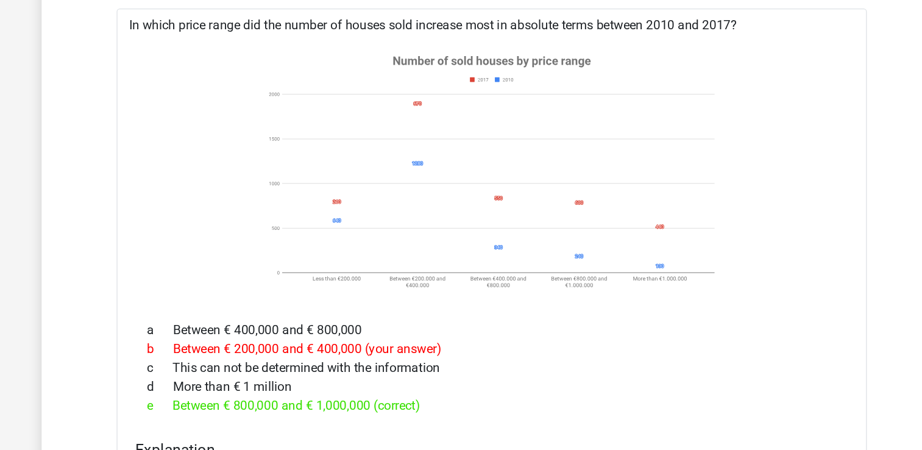
click at [665, 307] on icon at bounding box center [461, 234] width 540 height 201
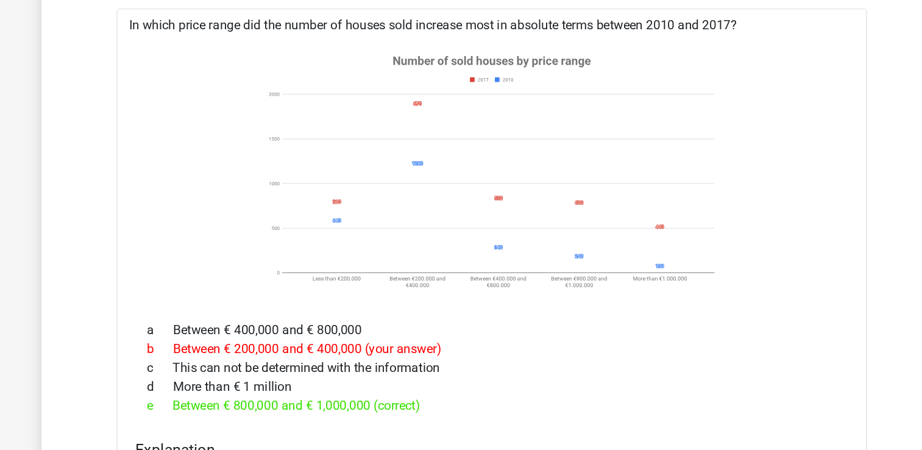
click at [665, 307] on icon at bounding box center [461, 234] width 540 height 201
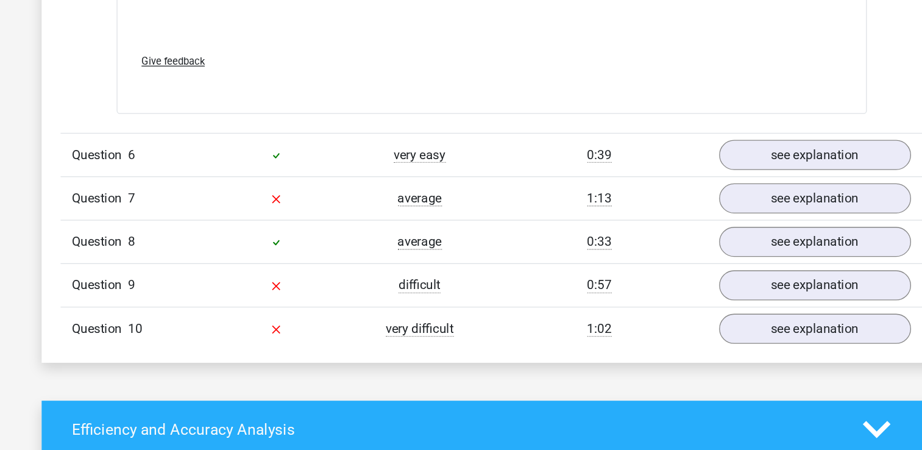
scroll to position [5043, 0]
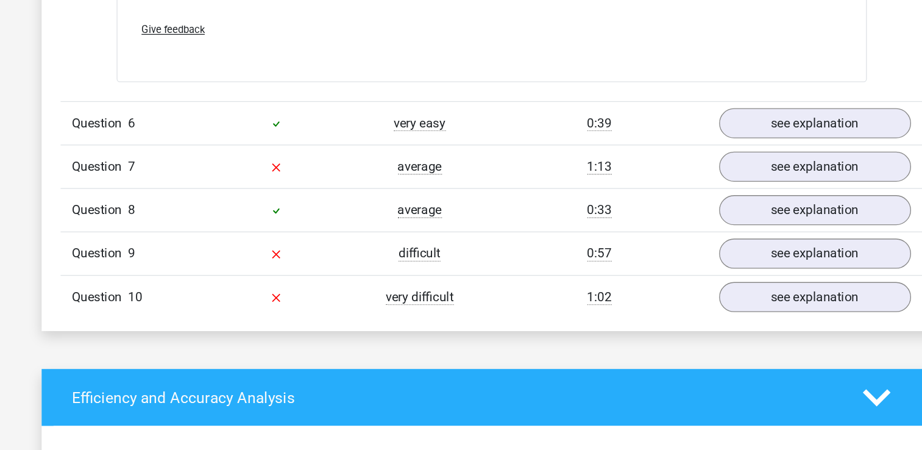
click at [574, 226] on div "1:13" at bounding box center [544, 231] width 166 height 15
click at [697, 232] on link "see explanation" at bounding box center [710, 231] width 170 height 27
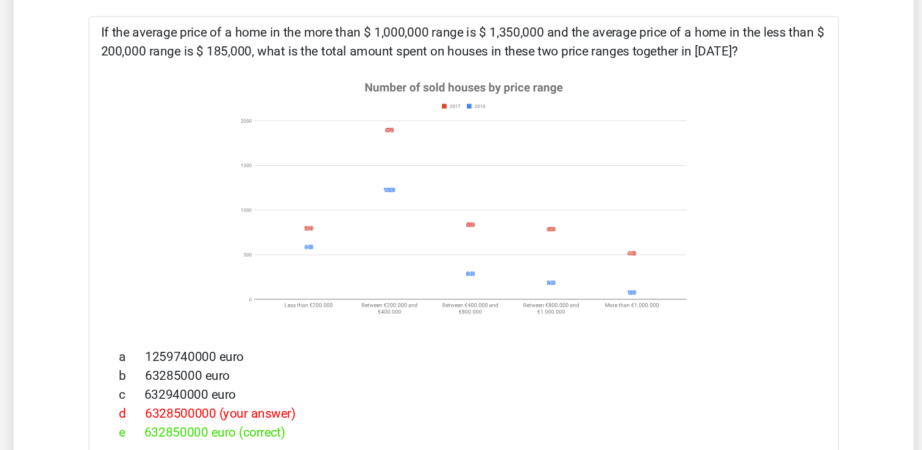
scroll to position [5249, 0]
click at [676, 282] on icon at bounding box center [461, 196] width 540 height 201
click at [438, 224] on icon at bounding box center [461, 196] width 364 height 201
click at [438, 225] on icon at bounding box center [461, 196] width 364 height 201
click at [505, 128] on icon at bounding box center [461, 196] width 364 height 201
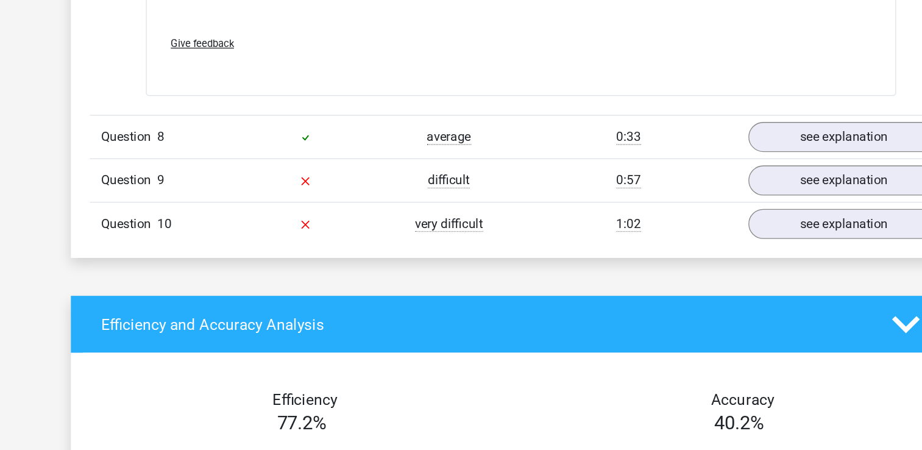
scroll to position [5937, 0]
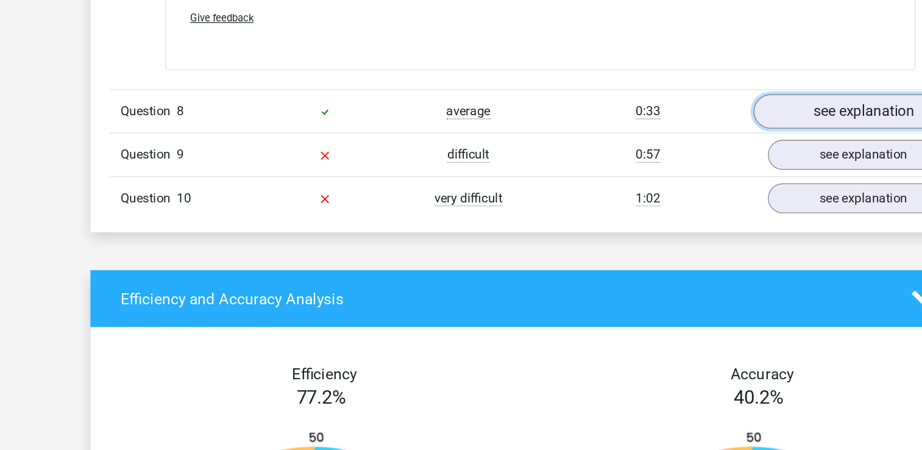
click at [692, 192] on link "see explanation" at bounding box center [710, 188] width 170 height 27
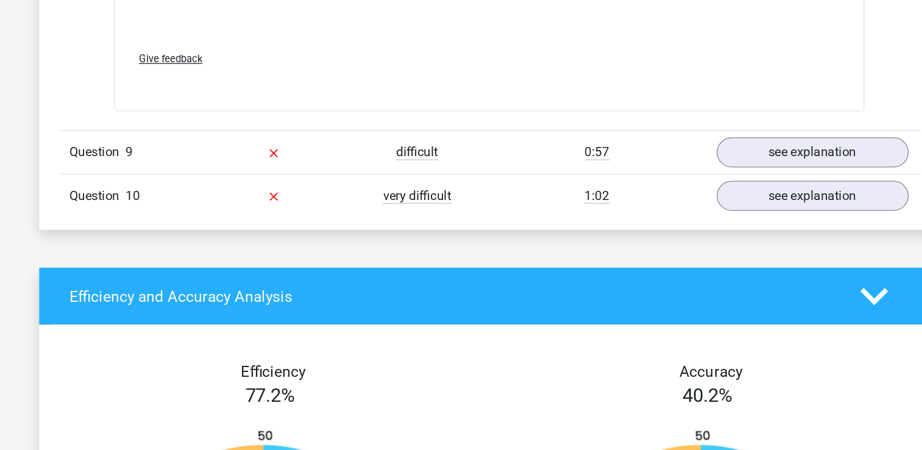
scroll to position [6775, 0]
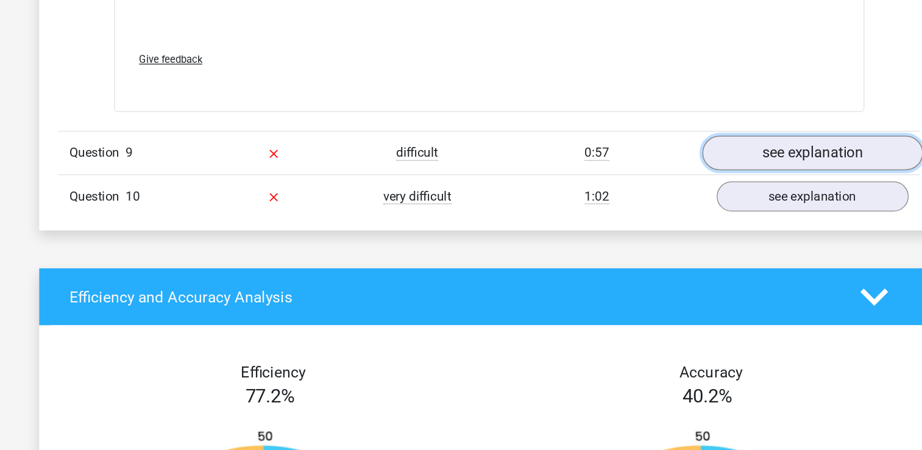
click at [681, 184] on link "see explanation" at bounding box center [710, 187] width 170 height 27
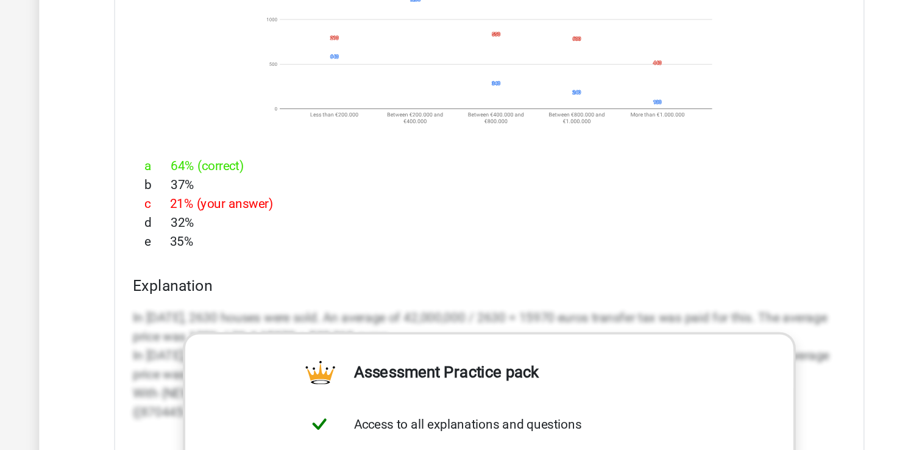
scroll to position [7041, 0]
click at [573, 339] on p "In 2010, 2630 houses were sold. An average of 42,000,000 / 2630 = 15970 euros t…" at bounding box center [461, 383] width 550 height 88
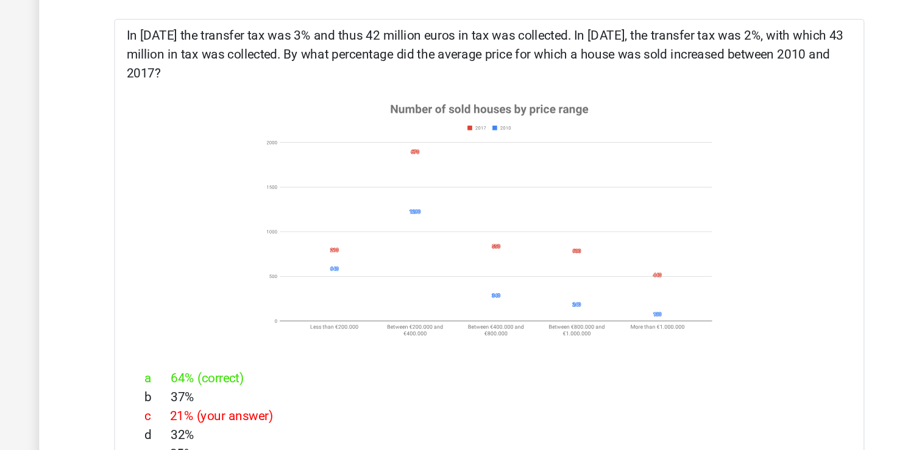
scroll to position [6979, 0]
